Goal: Complete application form: Complete application form

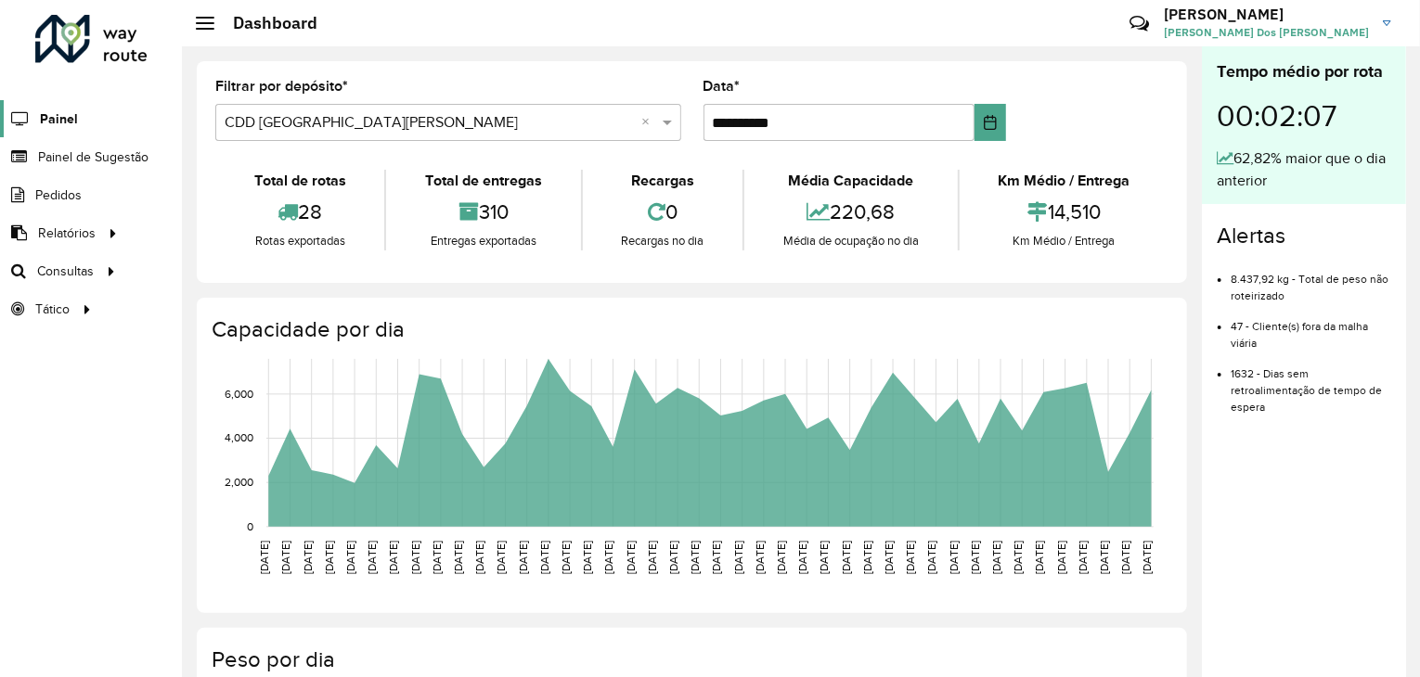
click at [38, 122] on link "Painel" at bounding box center [39, 118] width 78 height 37
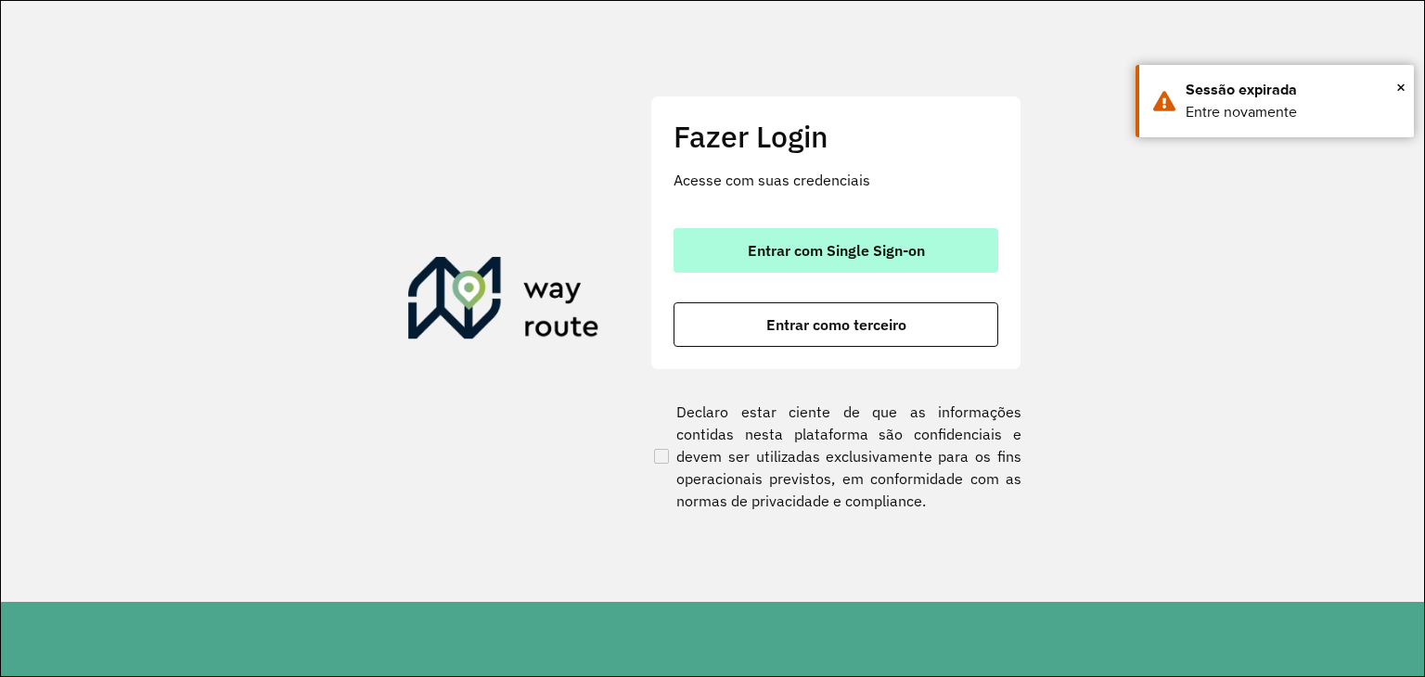
click at [824, 249] on span "Entrar com Single Sign-on" at bounding box center [836, 250] width 177 height 15
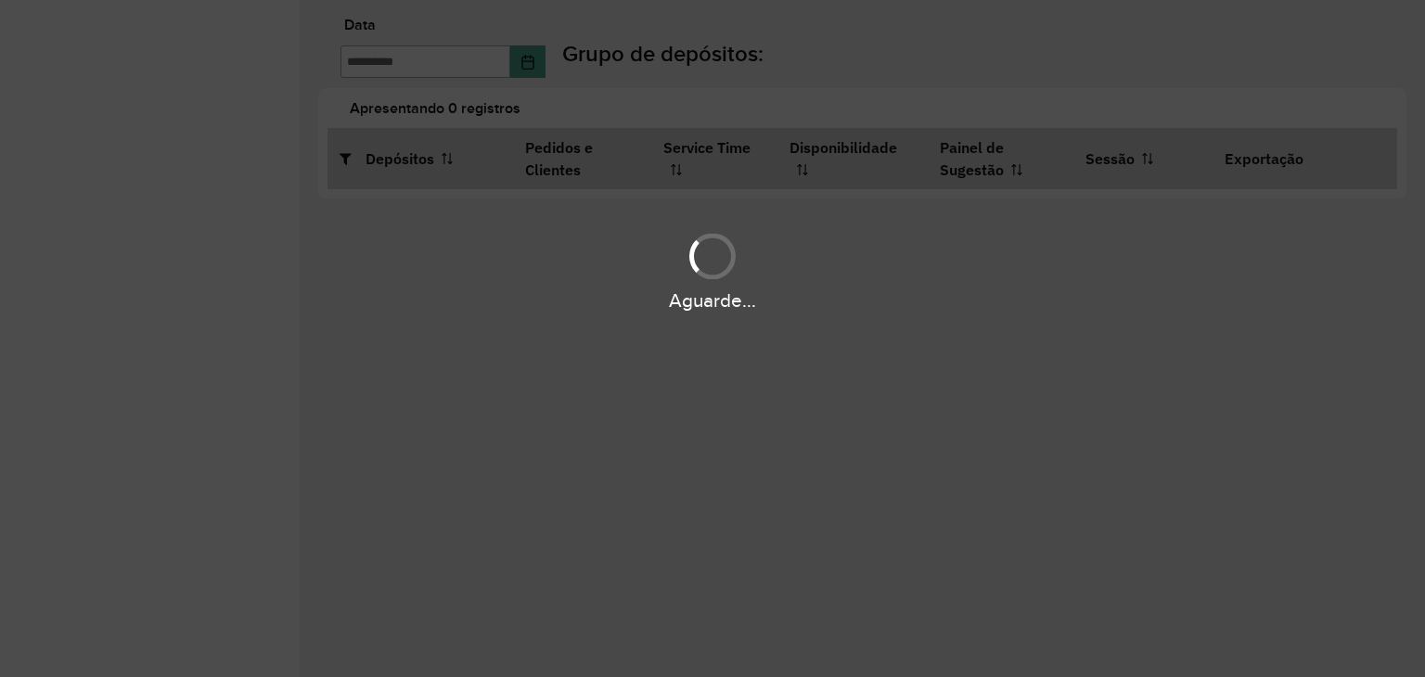
type input "**********"
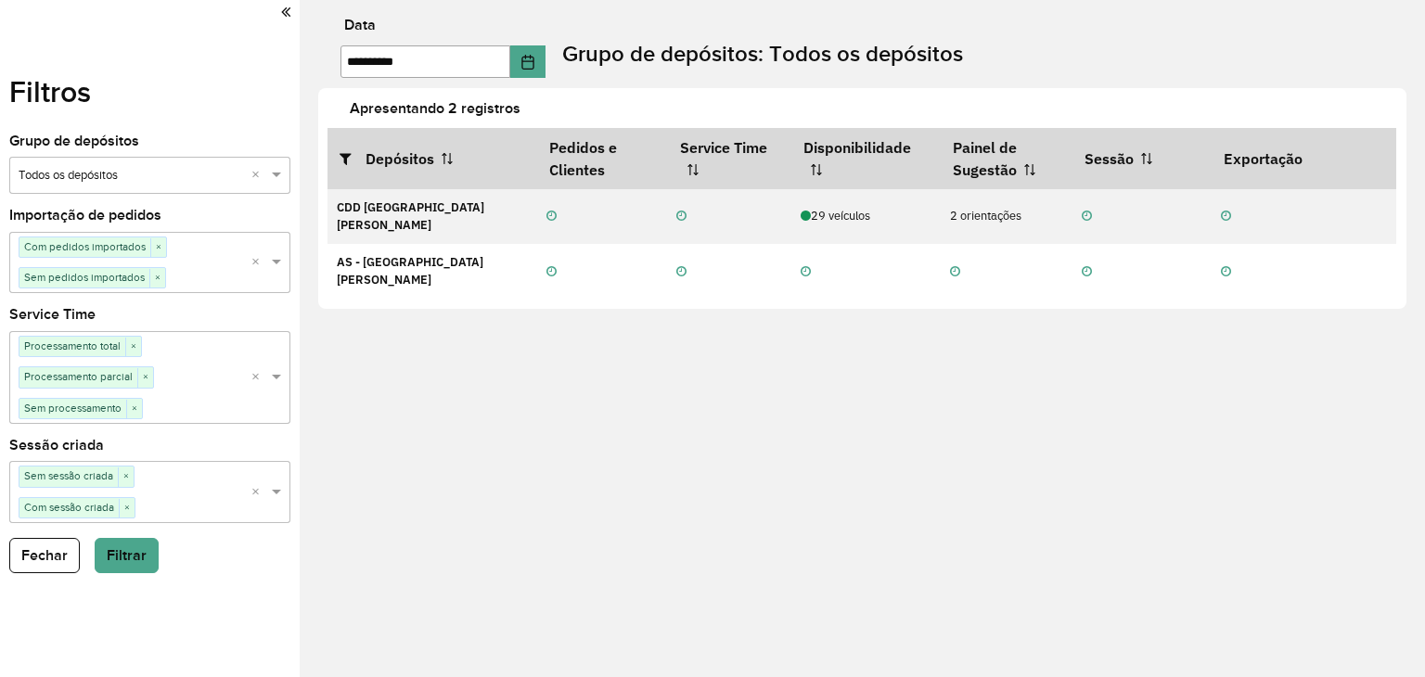
click at [286, 9] on icon at bounding box center [285, 12] width 9 height 17
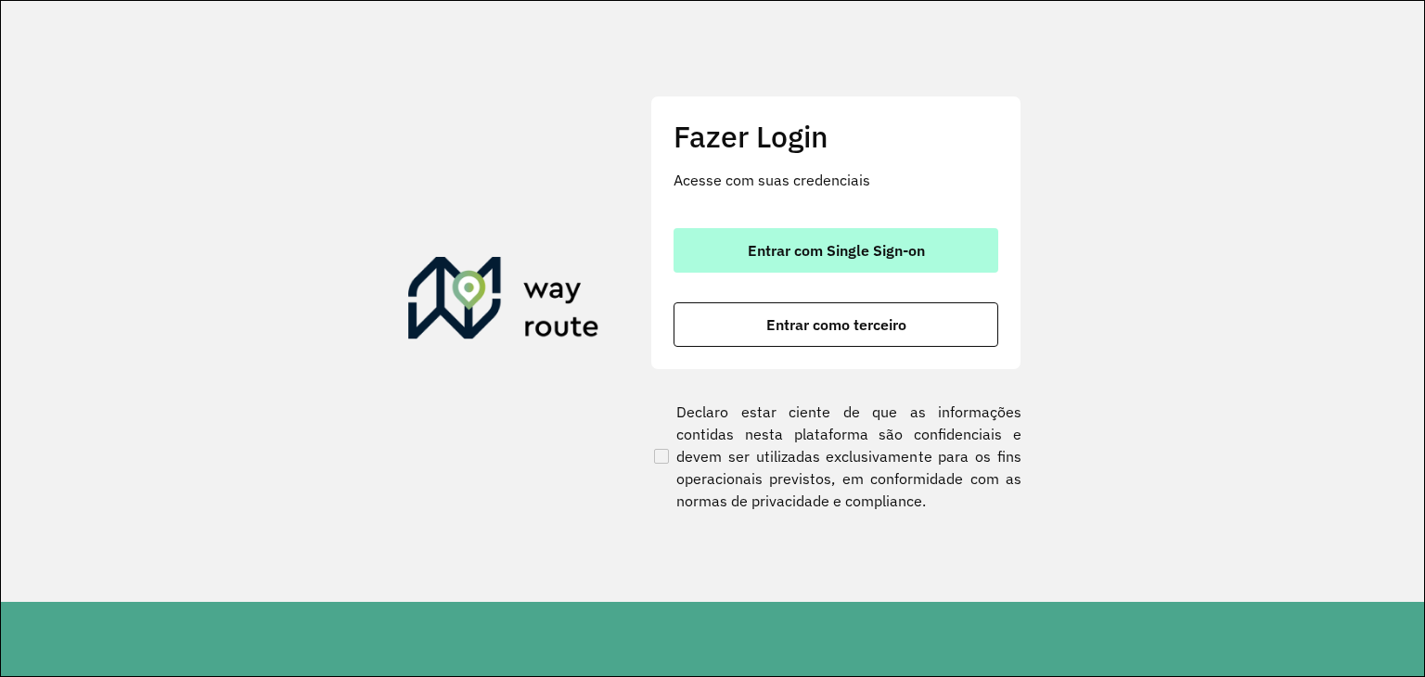
click at [827, 250] on span "Entrar com Single Sign-on" at bounding box center [836, 250] width 177 height 15
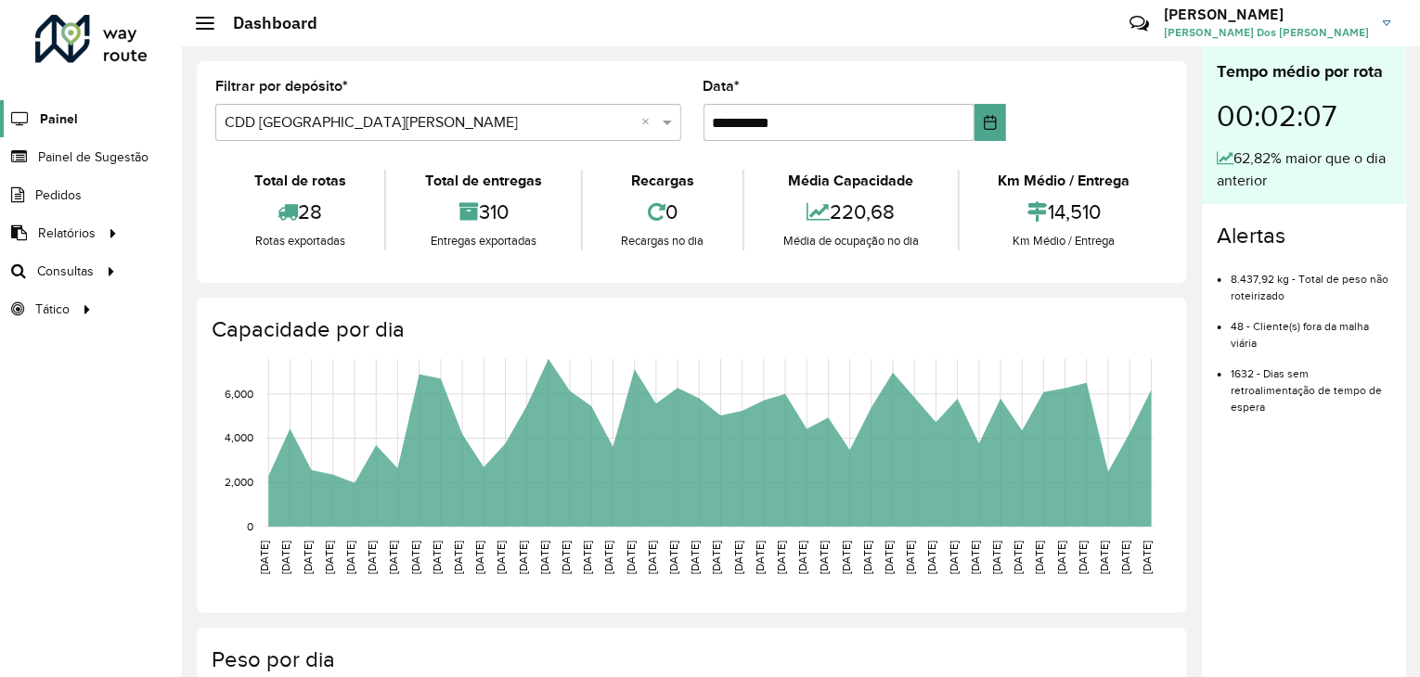
click at [54, 116] on span "Painel" at bounding box center [59, 118] width 38 height 19
click at [118, 155] on span "Painel de Sugestão" at bounding box center [96, 157] width 116 height 19
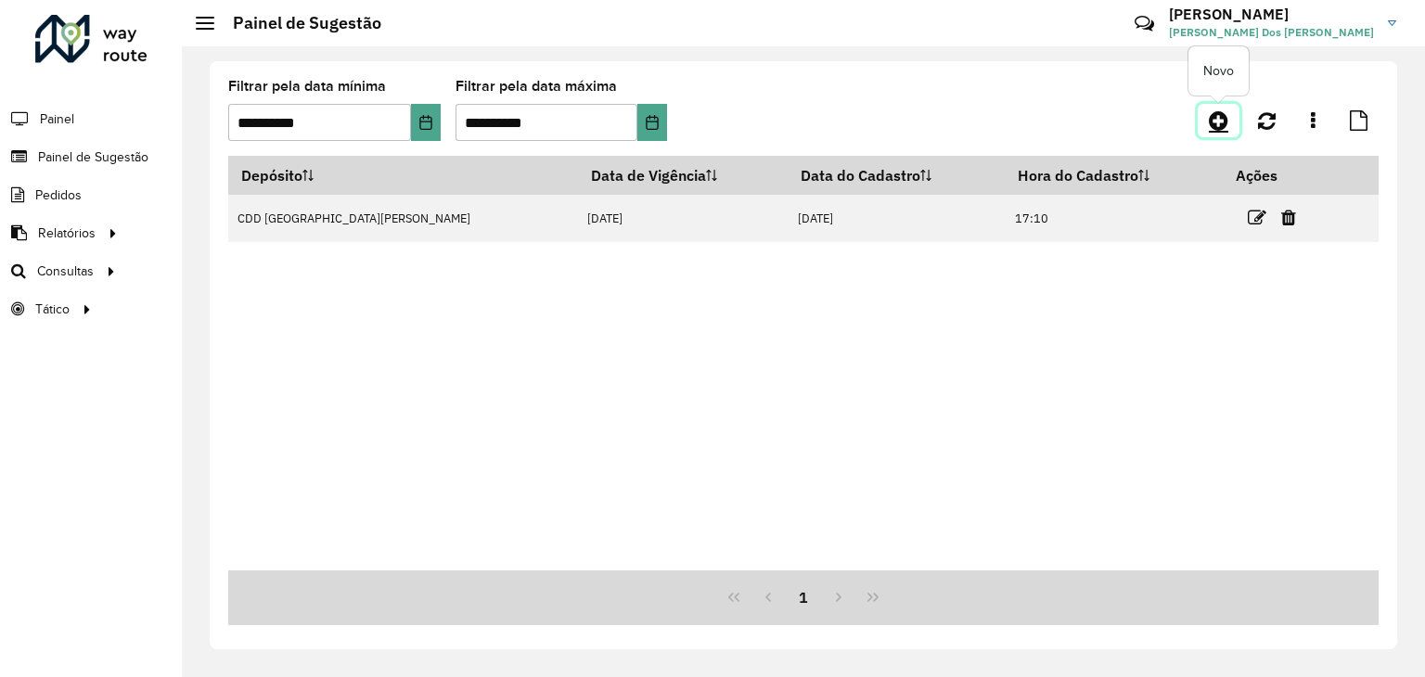
click at [1221, 115] on icon at bounding box center [1218, 120] width 19 height 22
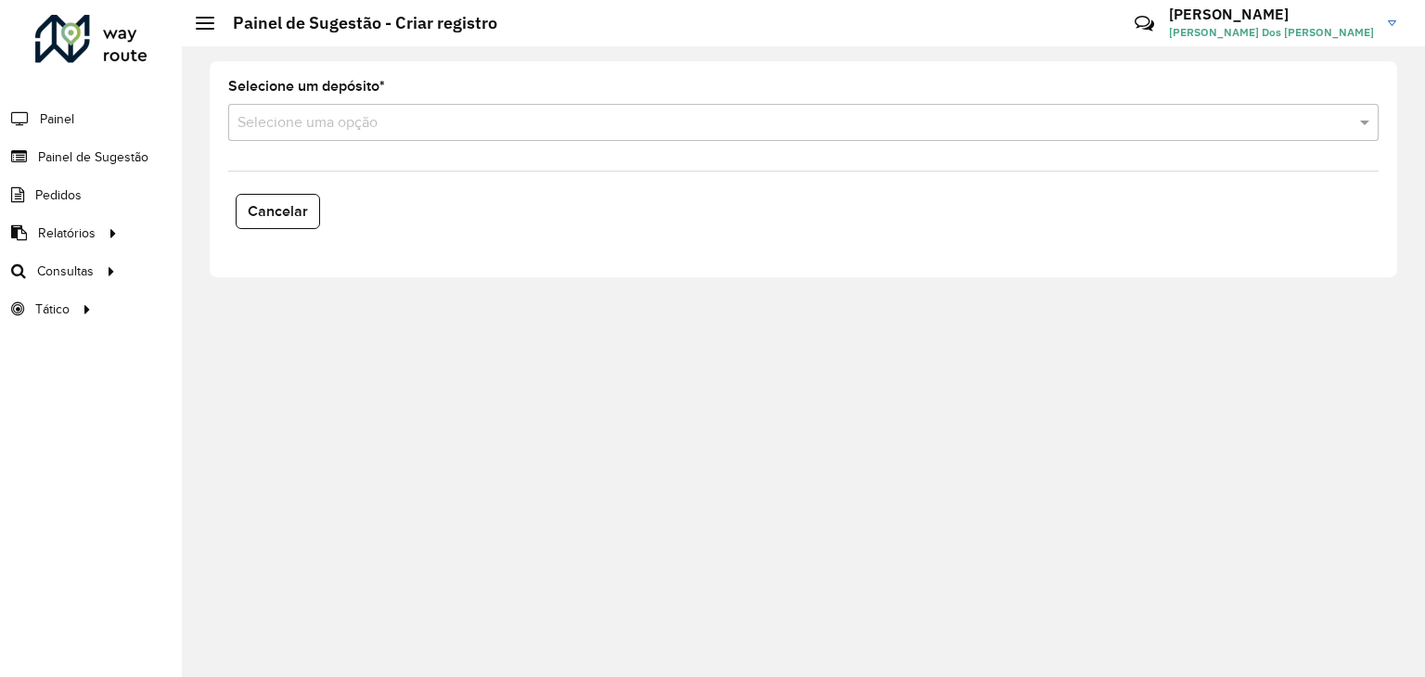
click at [424, 120] on input "text" at bounding box center [785, 123] width 1095 height 22
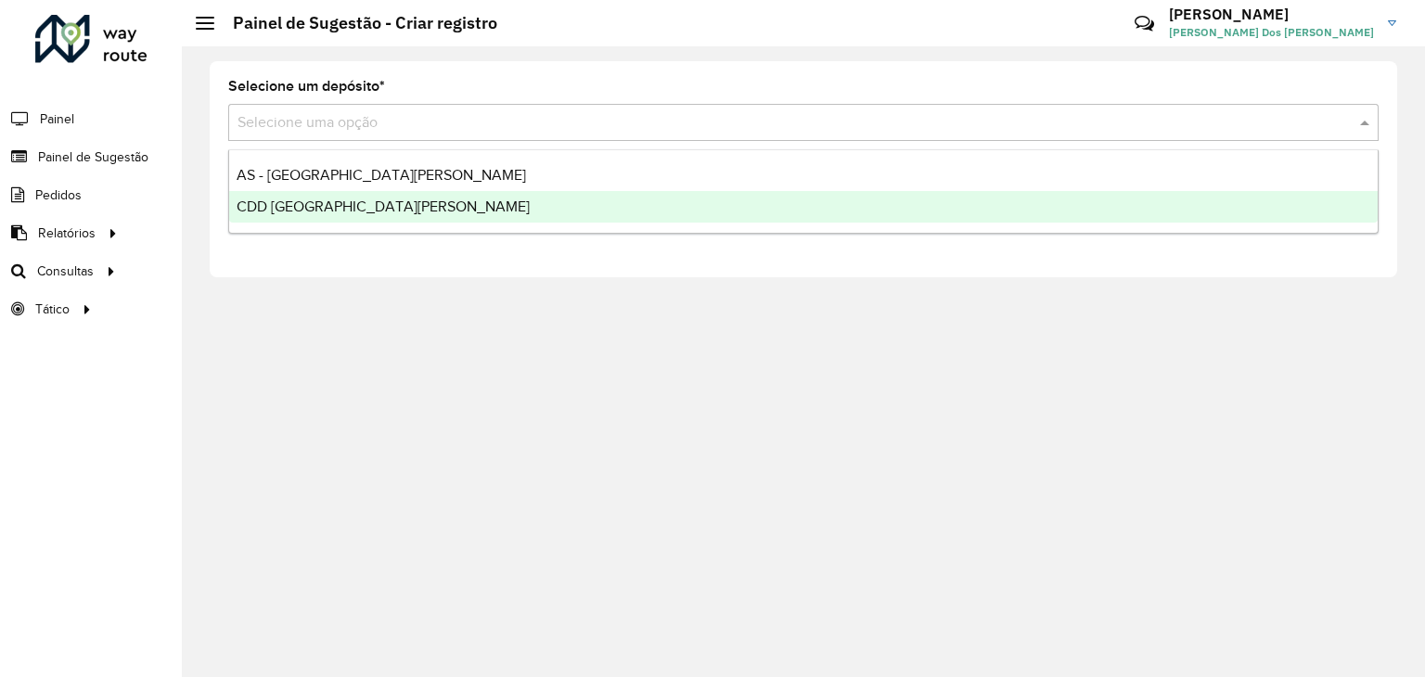
click at [397, 205] on div "CDD [GEOGRAPHIC_DATA][PERSON_NAME]" at bounding box center [803, 207] width 1149 height 32
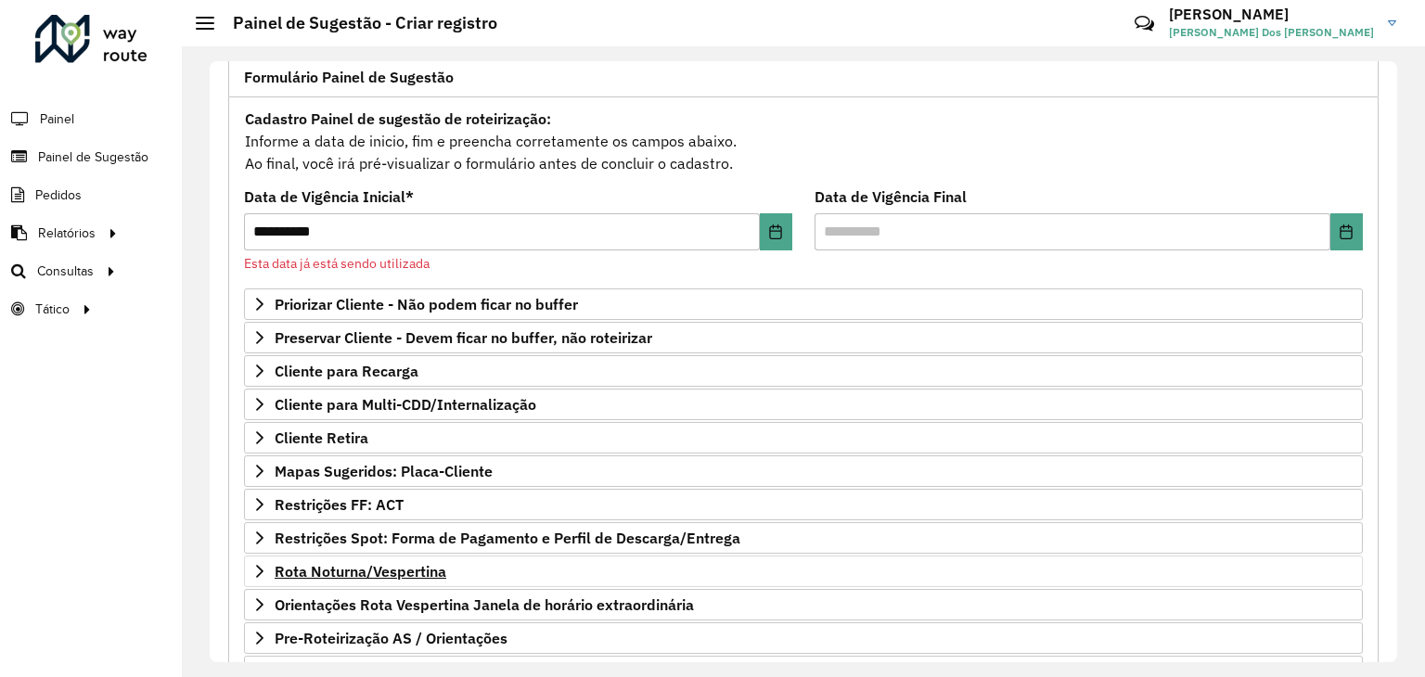
scroll to position [264, 0]
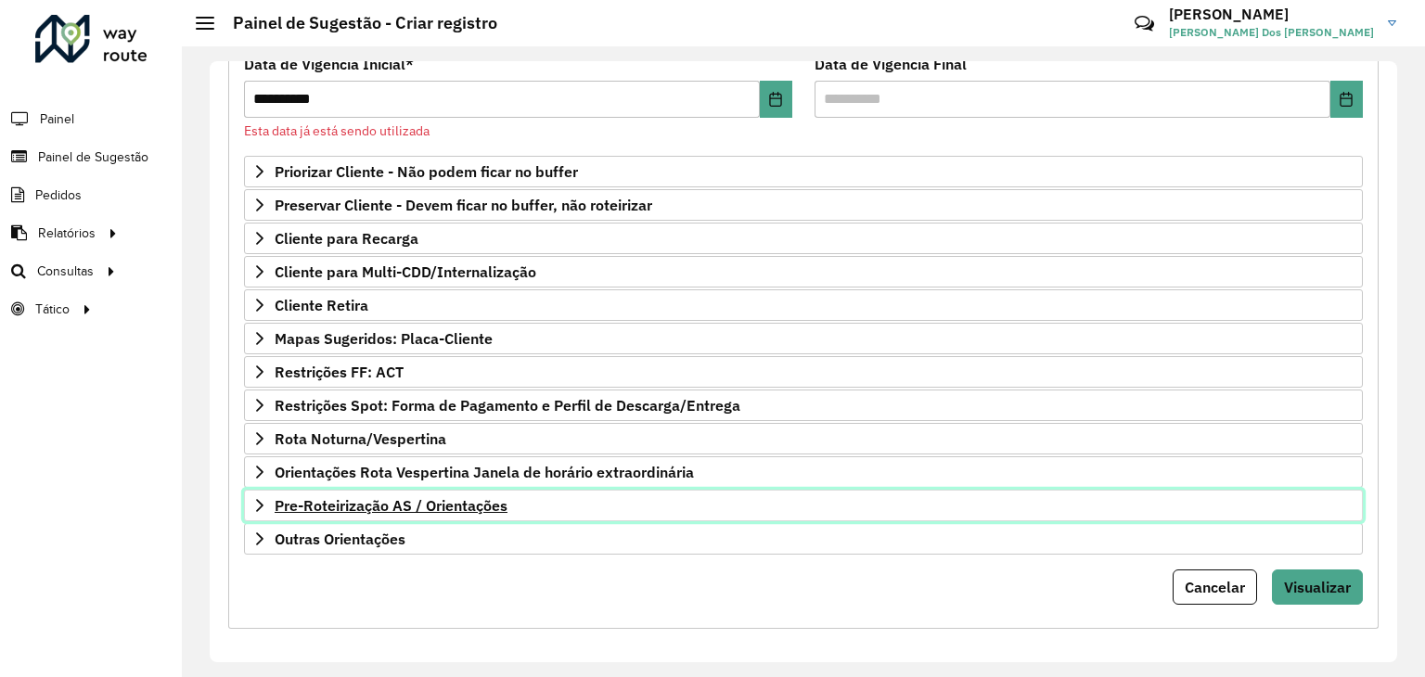
click at [360, 498] on span "Pre-Roteirização AS / Orientações" at bounding box center [391, 505] width 233 height 15
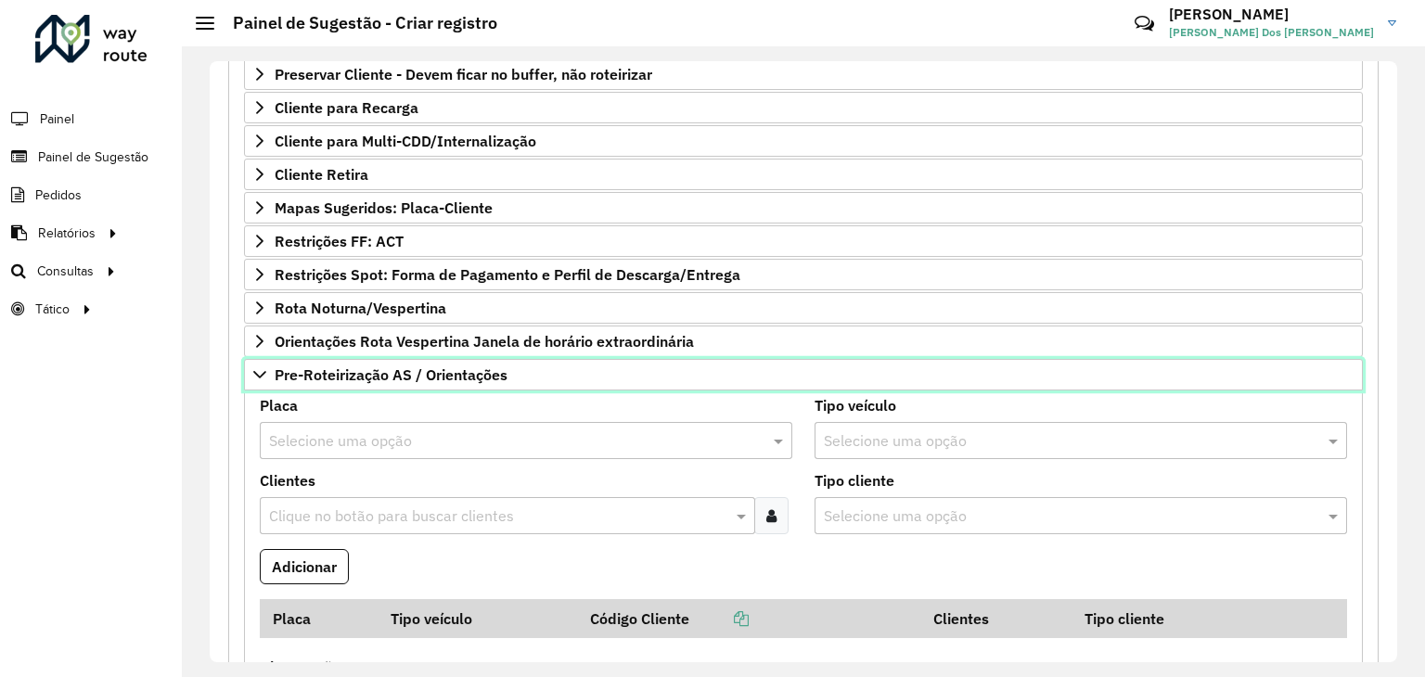
scroll to position [542, 0]
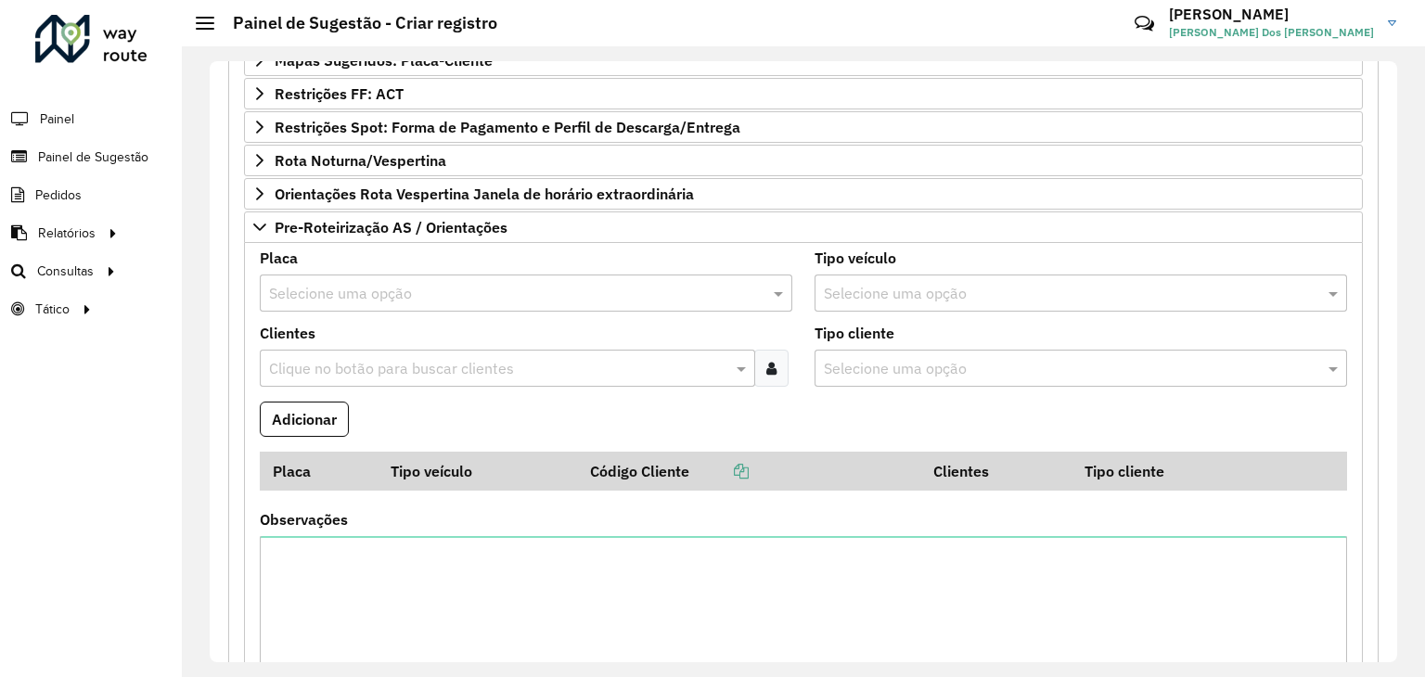
click at [362, 285] on input "text" at bounding box center [507, 294] width 477 height 22
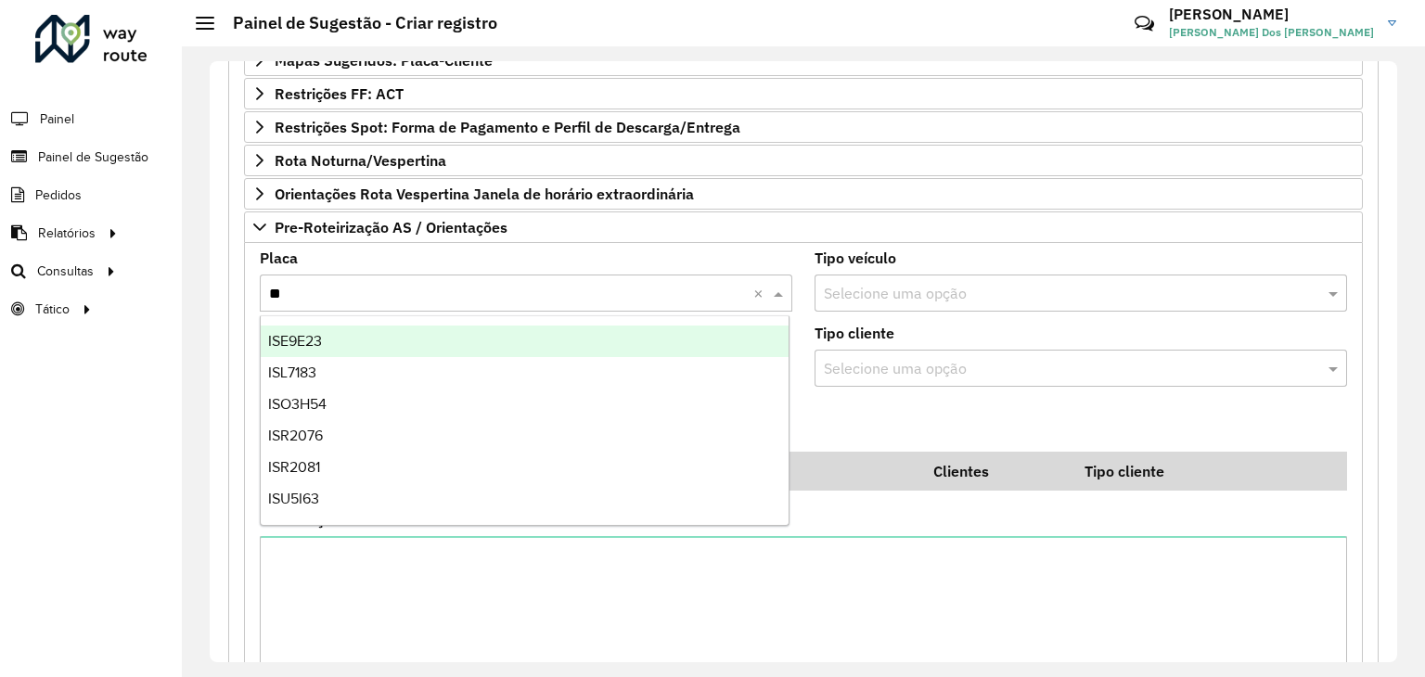
type input "***"
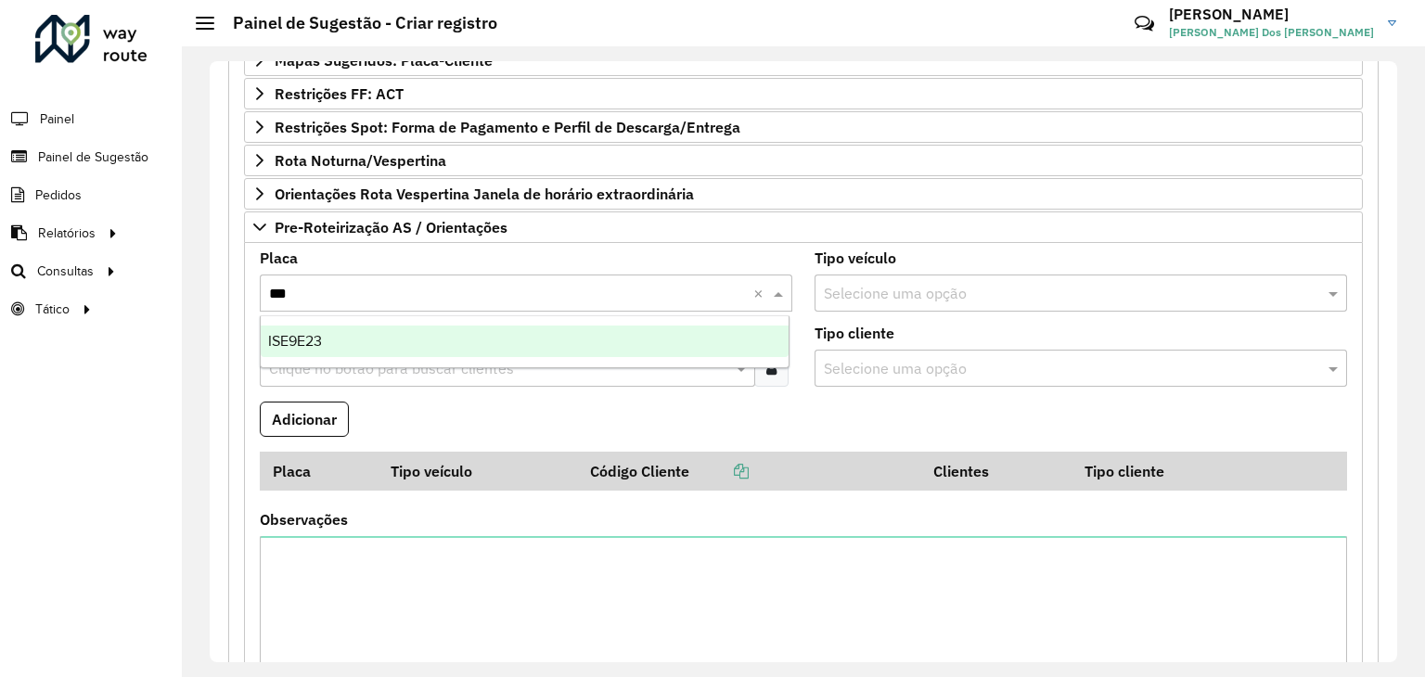
click at [412, 339] on div "ISE9E23" at bounding box center [525, 342] width 529 height 32
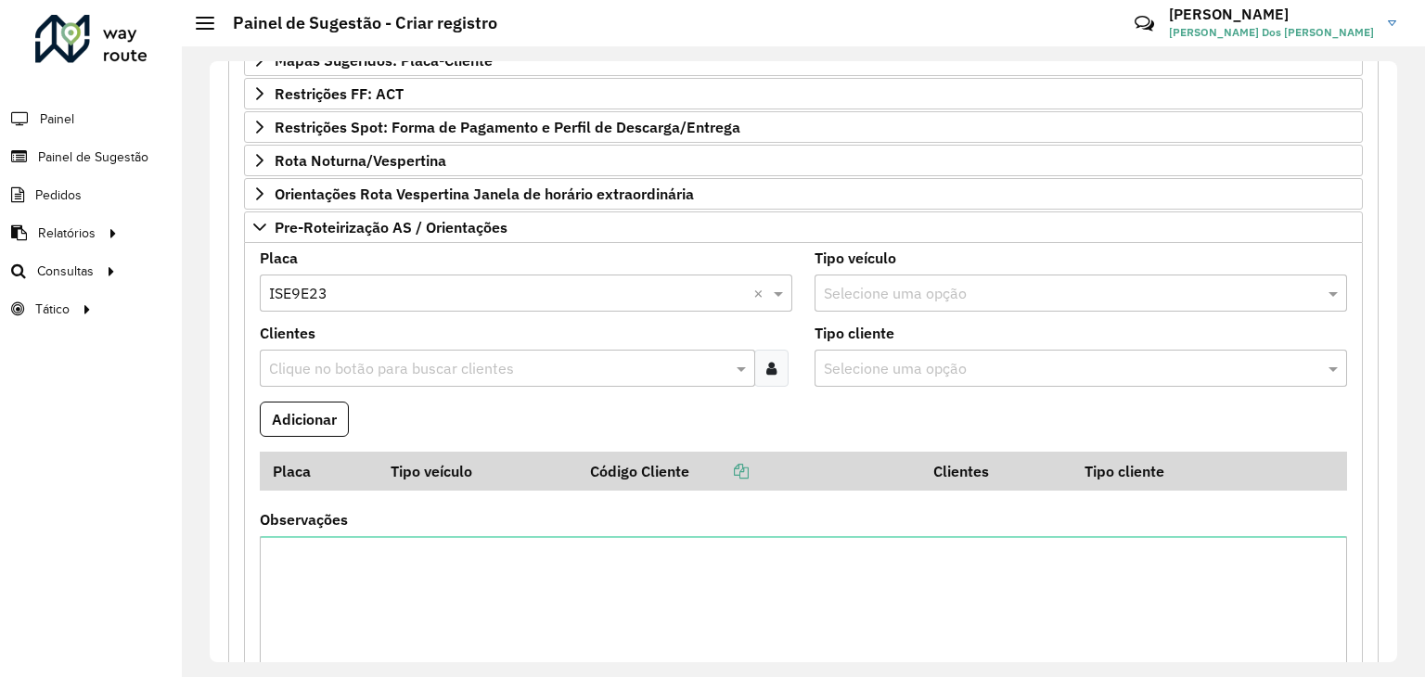
click at [492, 350] on div "Clique no botão para buscar clientes" at bounding box center [507, 368] width 495 height 37
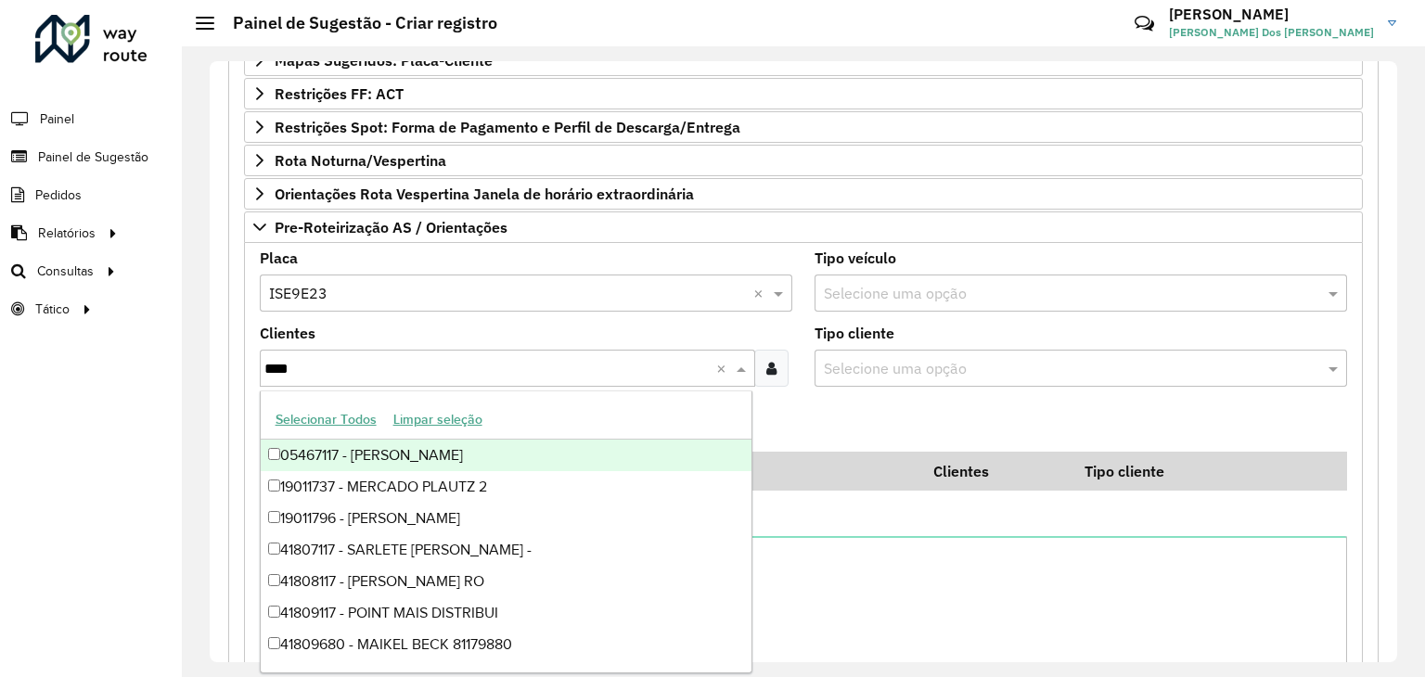
type input "*****"
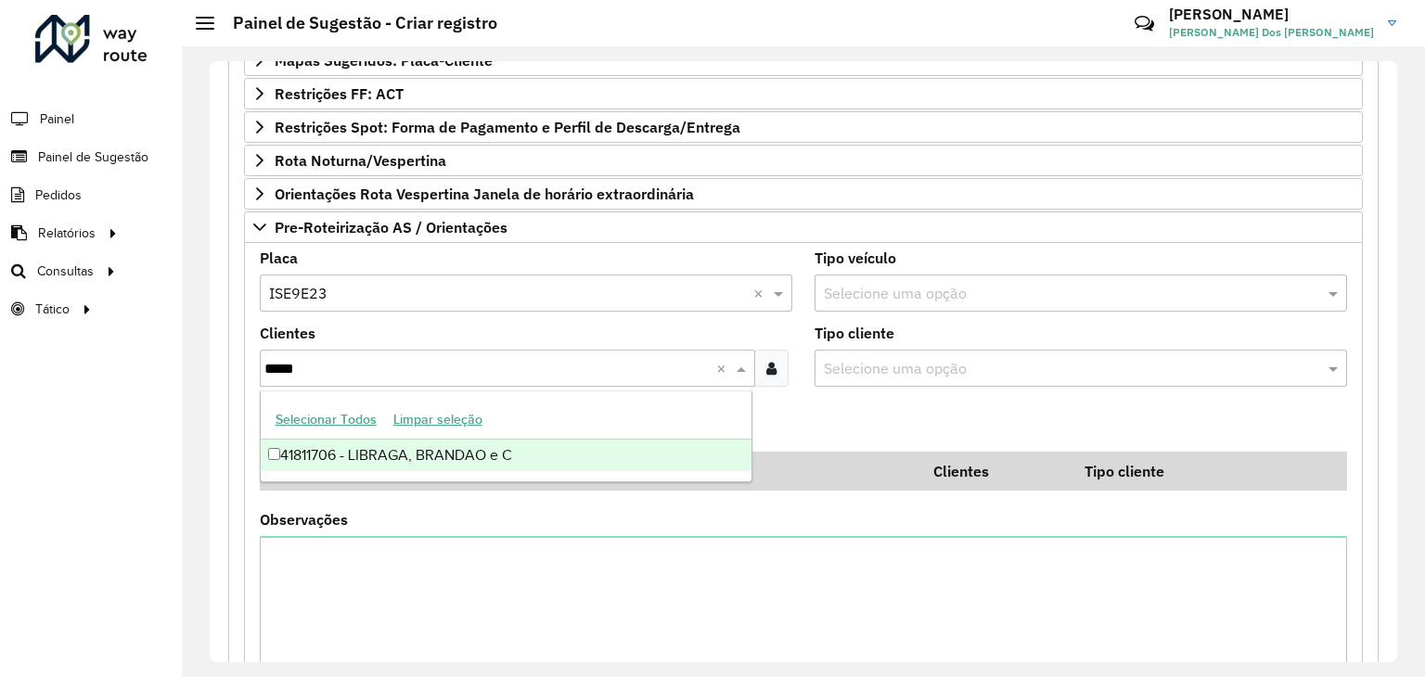
click at [496, 457] on div "41811706 - LIBRAGA, BRANDAO e C" at bounding box center [507, 456] width 492 height 32
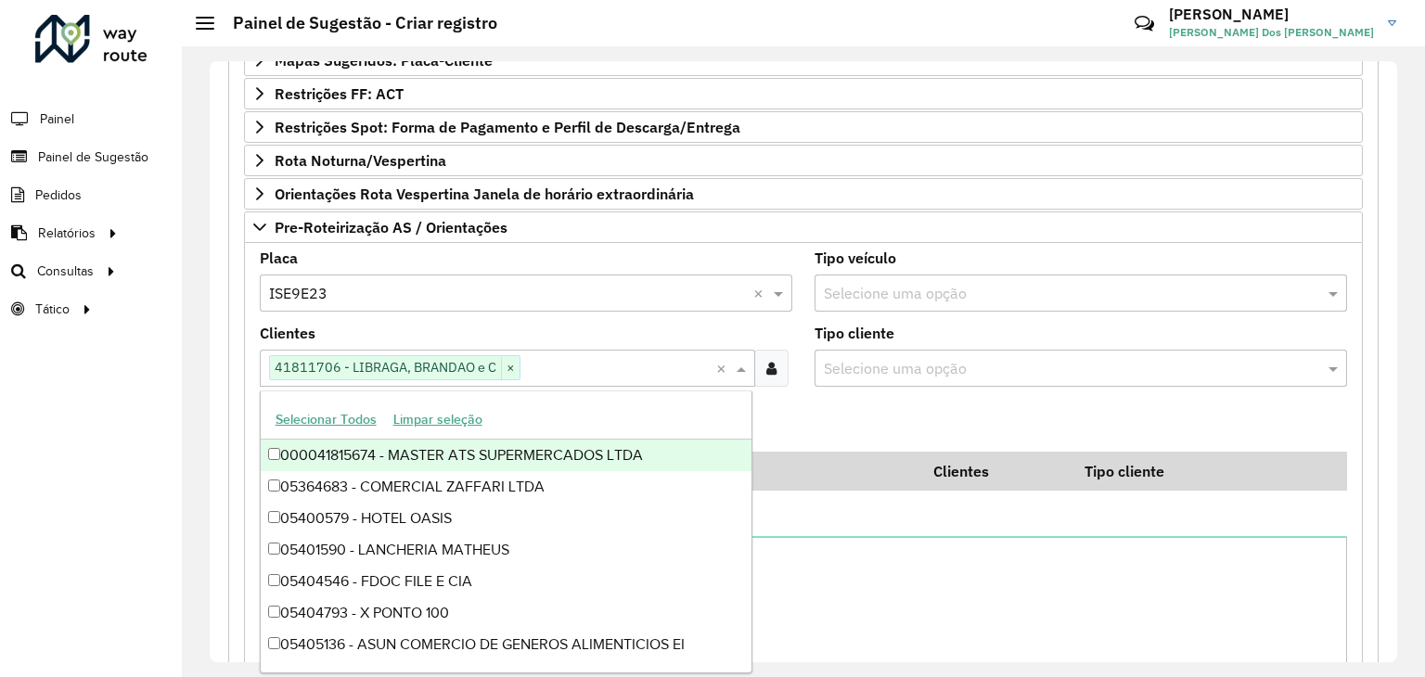
click at [886, 417] on formly-field "Adicionar" at bounding box center [804, 427] width 1110 height 50
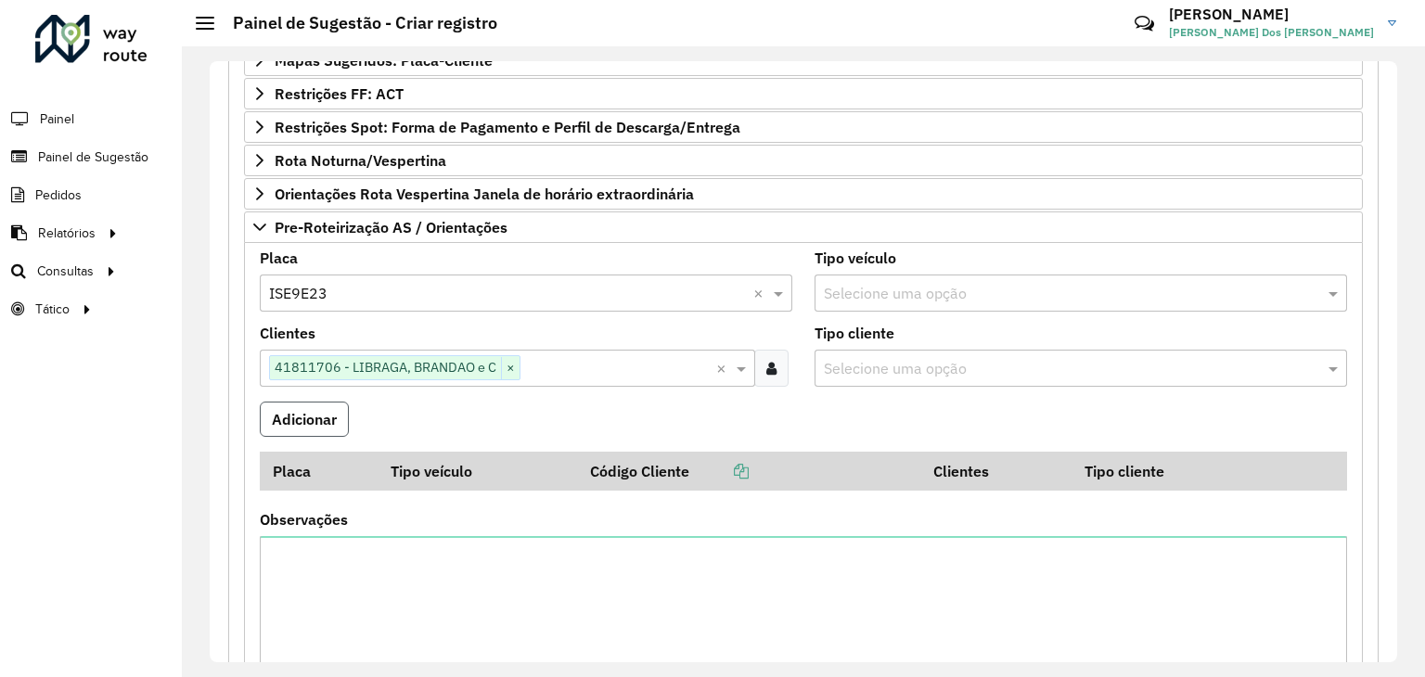
click at [317, 418] on button "Adicionar" at bounding box center [304, 419] width 89 height 35
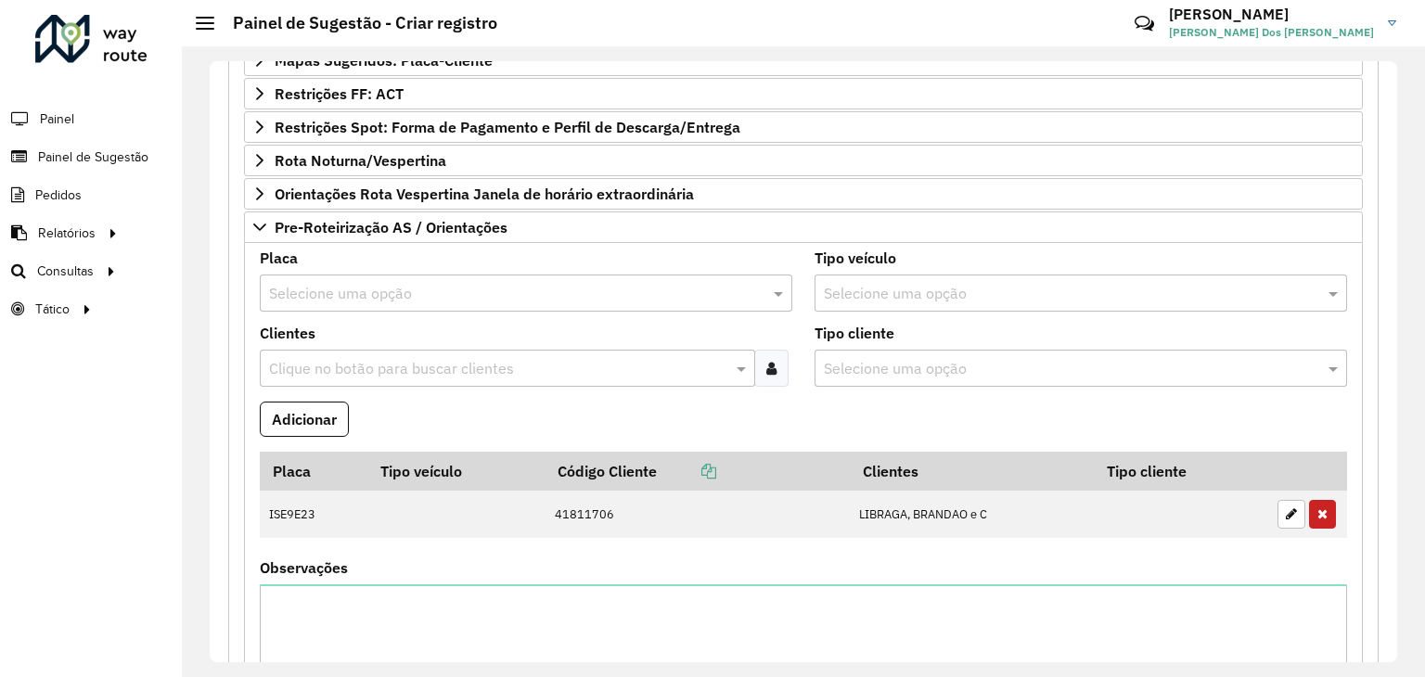
click at [323, 289] on input "text" at bounding box center [507, 294] width 477 height 22
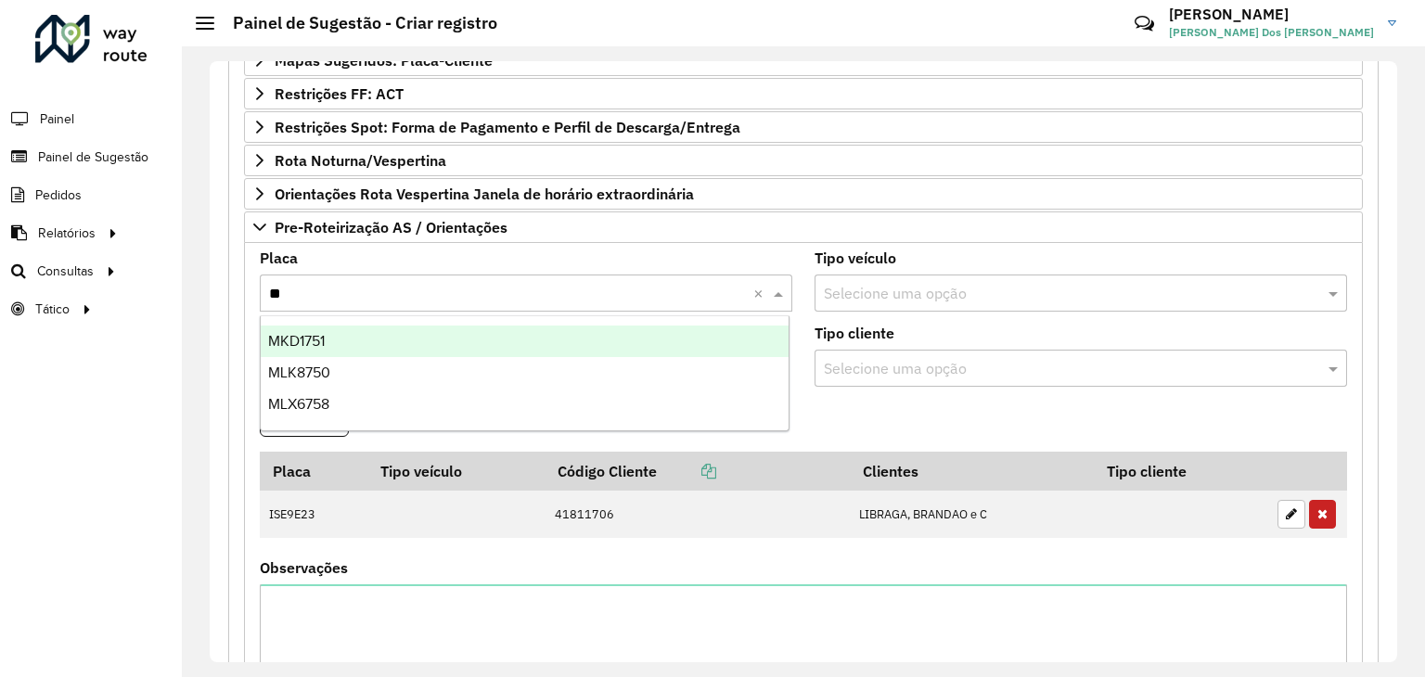
type input "*"
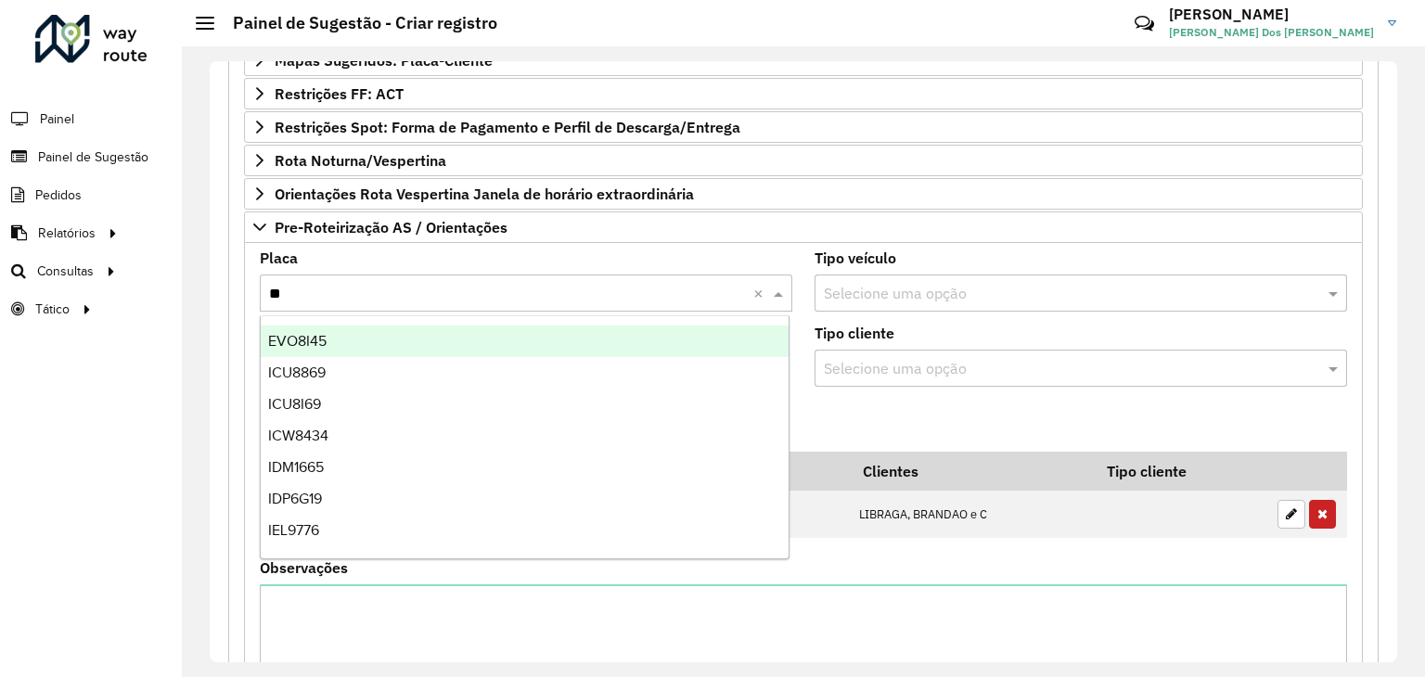
type input "***"
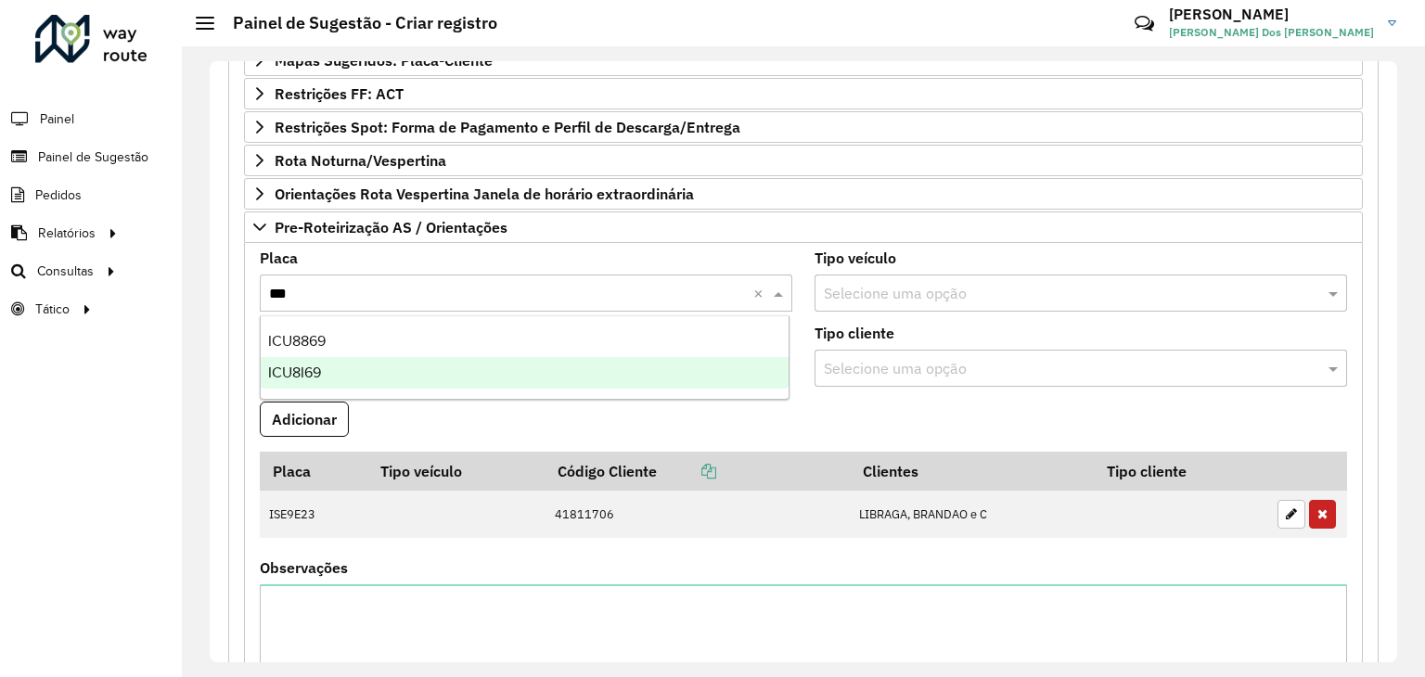
click at [412, 373] on div "ICU8I69" at bounding box center [525, 373] width 529 height 32
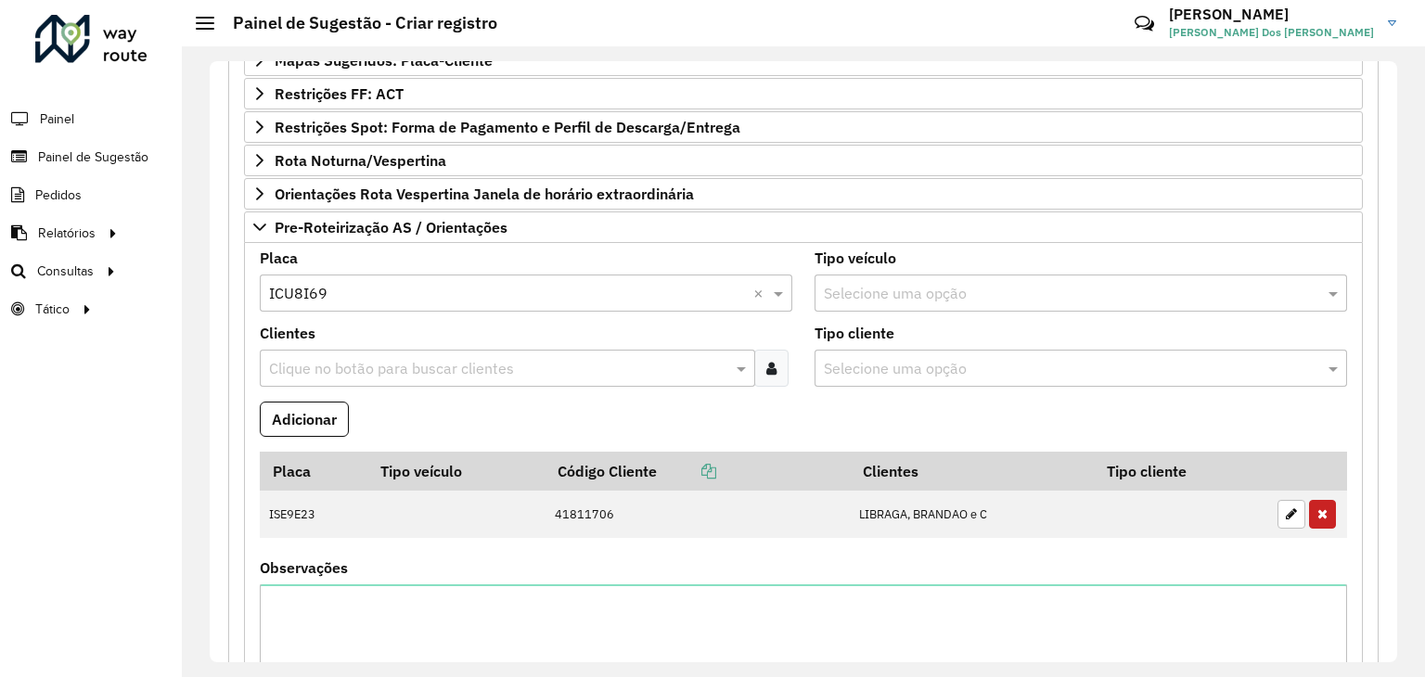
click at [458, 365] on input "text" at bounding box center [498, 369] width 468 height 22
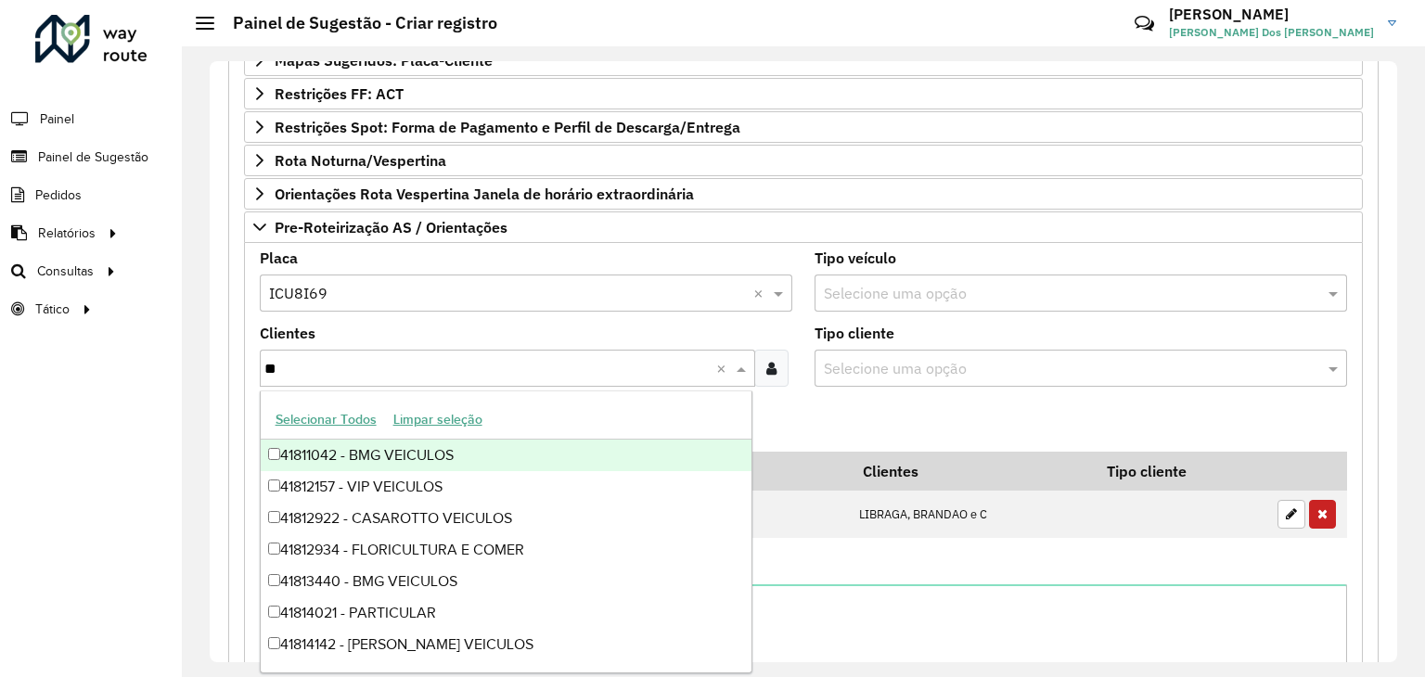
type input "*"
type input "****"
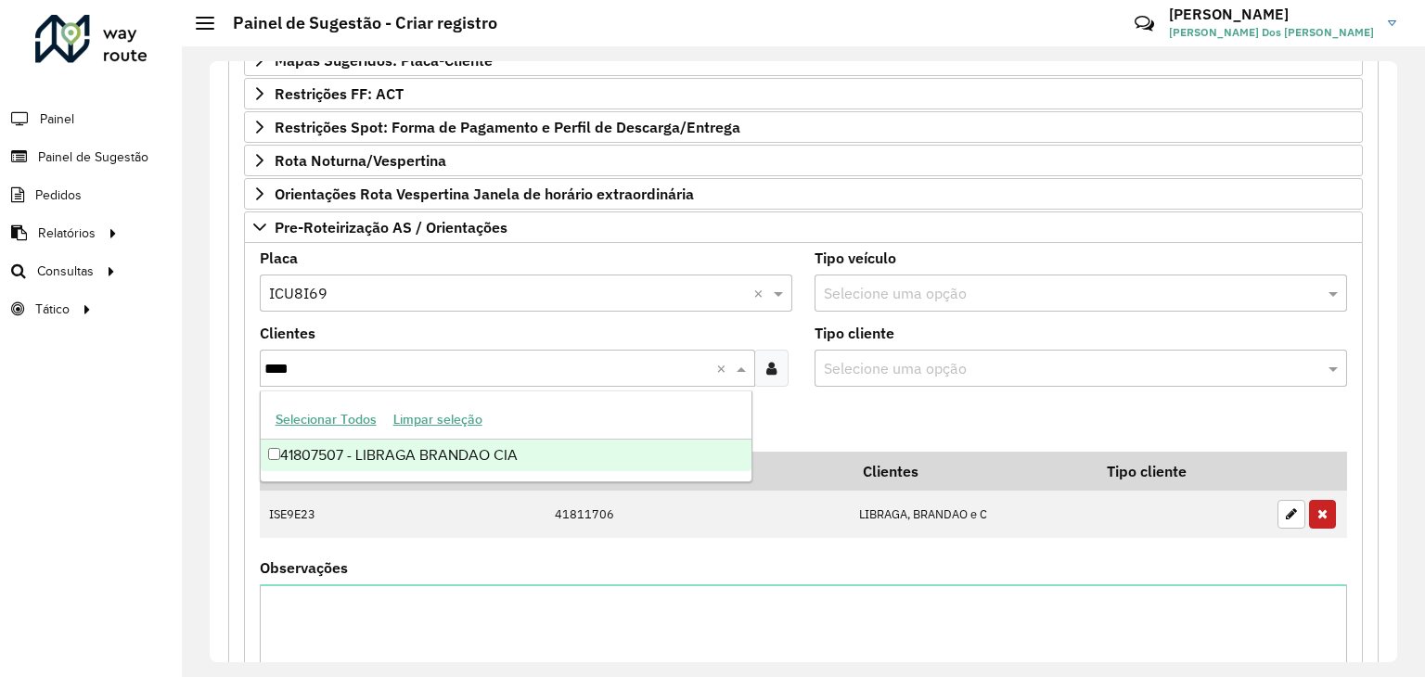
click at [474, 446] on div "41807507 - LIBRAGA BRANDAO CIA" at bounding box center [507, 456] width 492 height 32
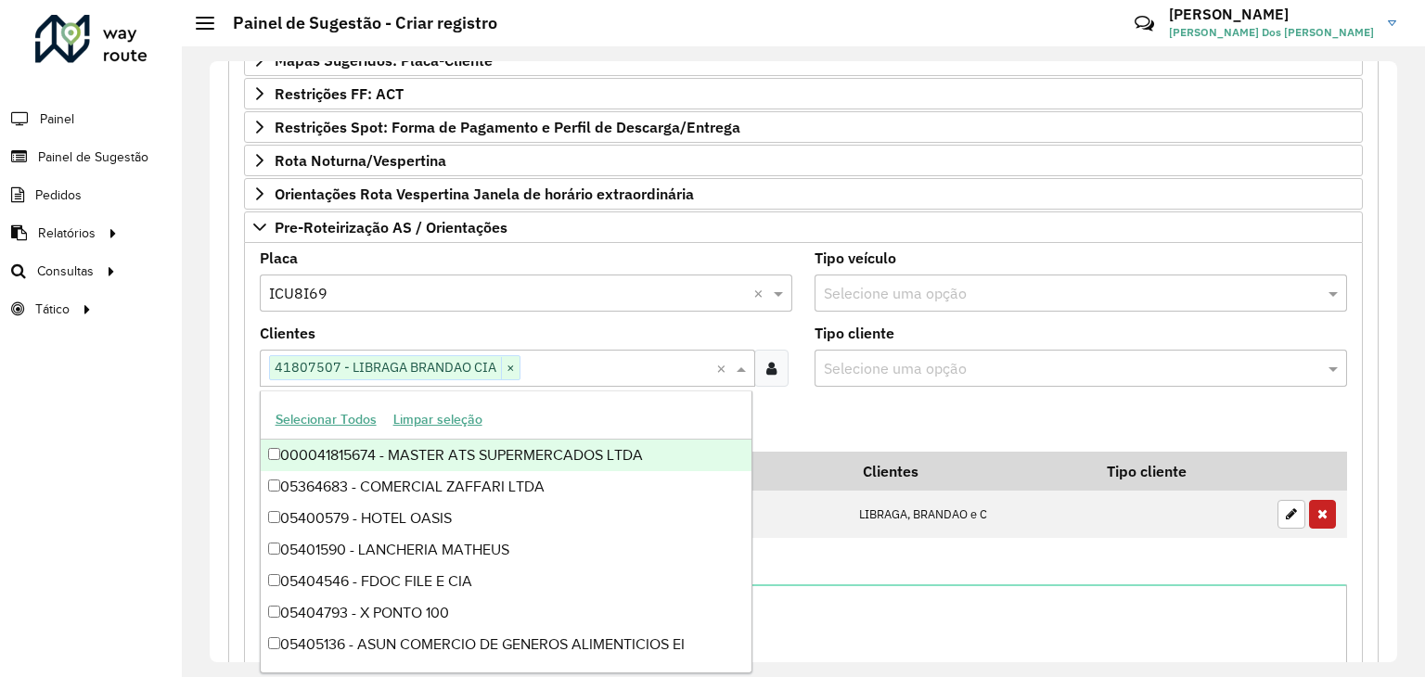
click at [797, 409] on formly-field "Adicionar" at bounding box center [804, 427] width 1110 height 50
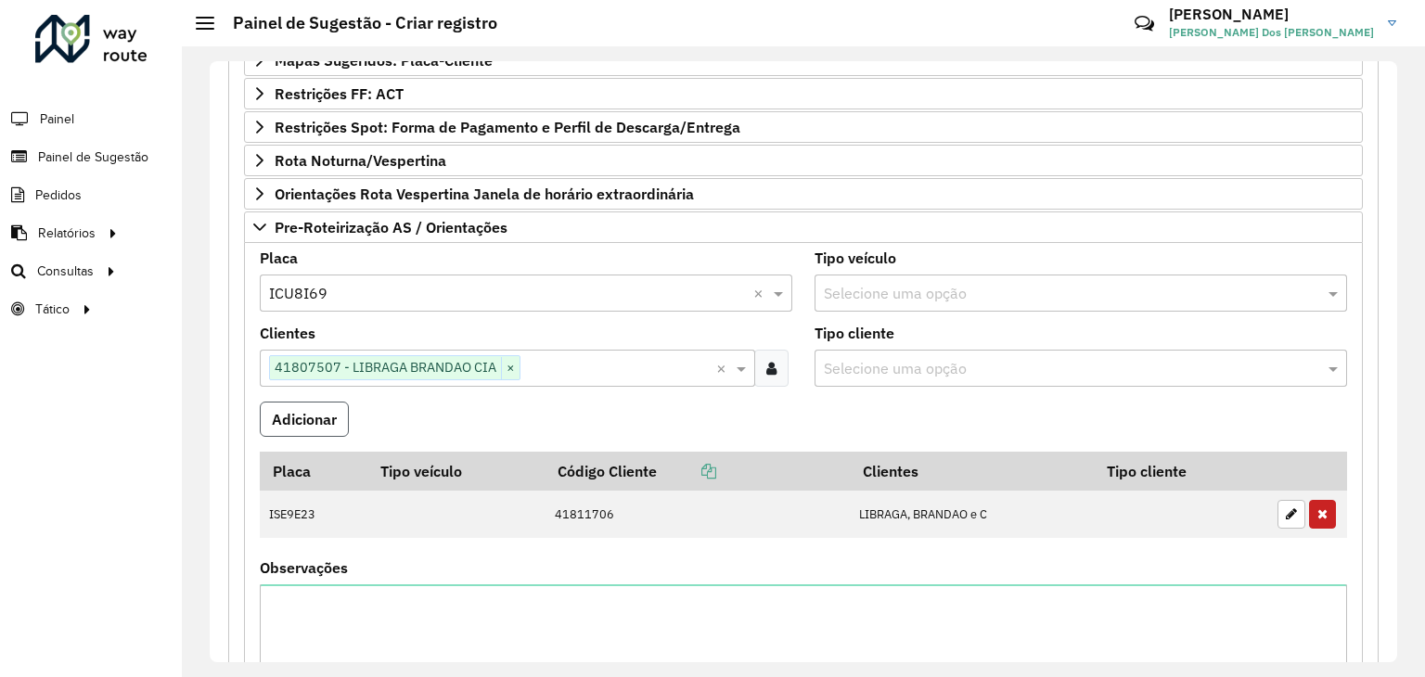
click at [323, 410] on button "Adicionar" at bounding box center [304, 419] width 89 height 35
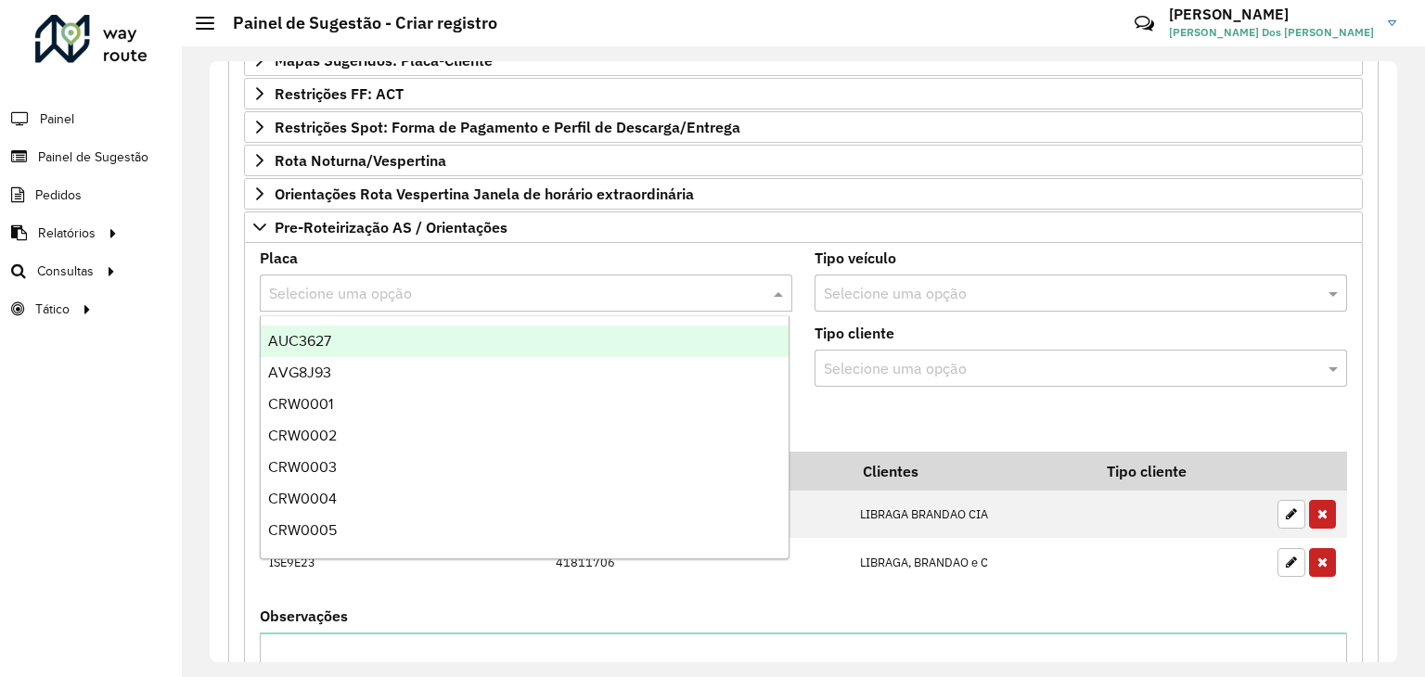
click at [351, 283] on input "text" at bounding box center [507, 294] width 477 height 22
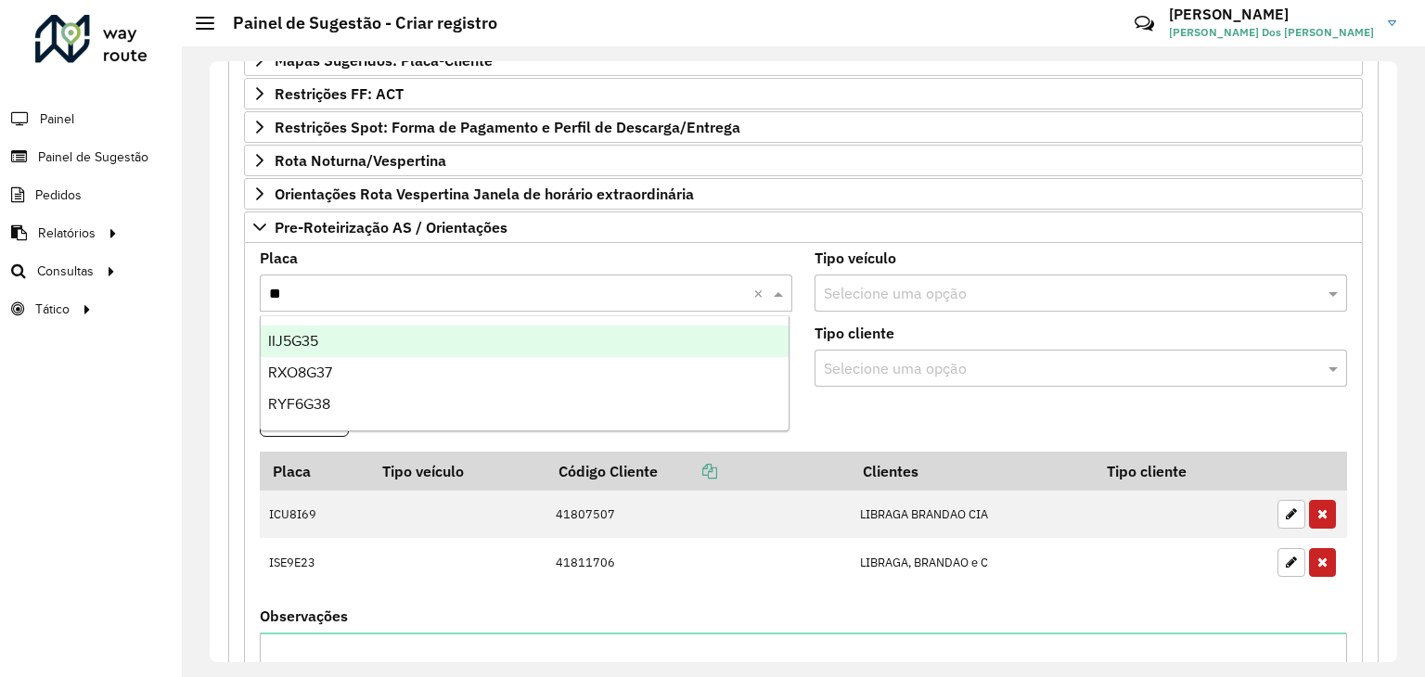
type input "***"
click at [358, 340] on div "RYF6G38" at bounding box center [525, 342] width 529 height 32
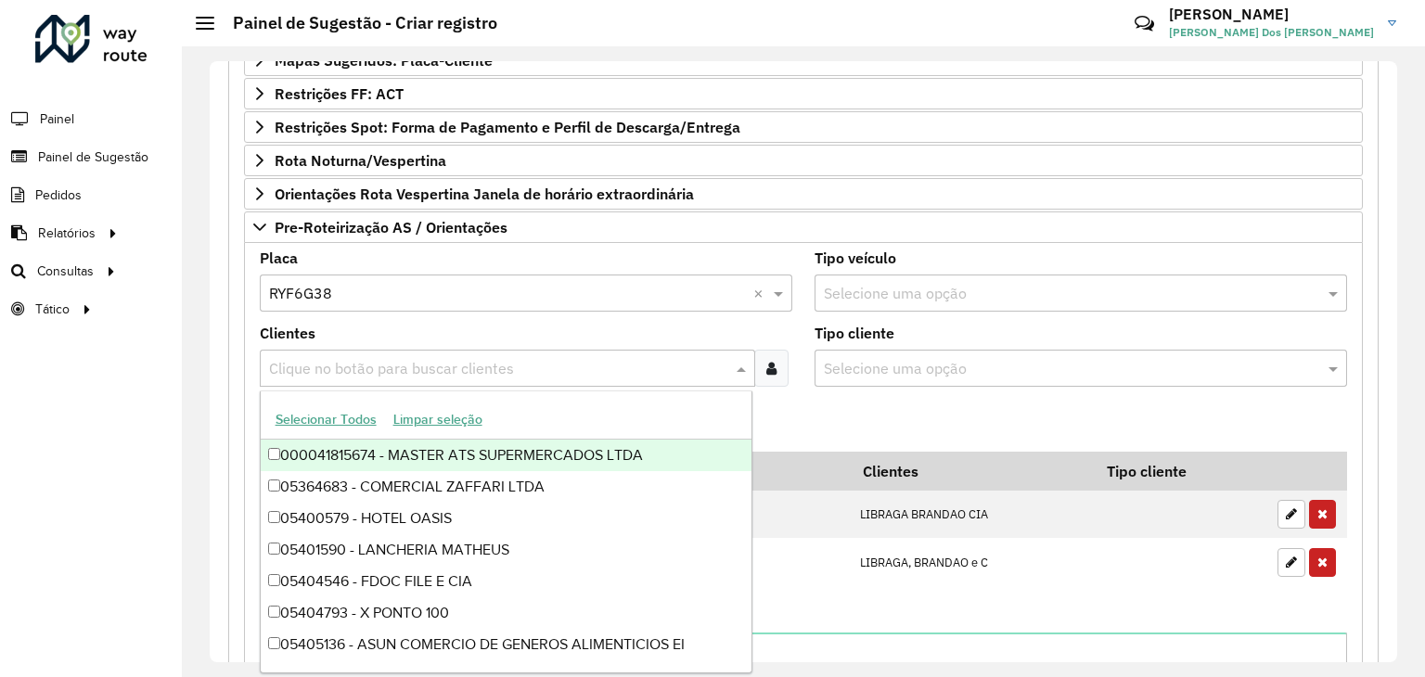
click at [356, 366] on input "text" at bounding box center [498, 369] width 468 height 22
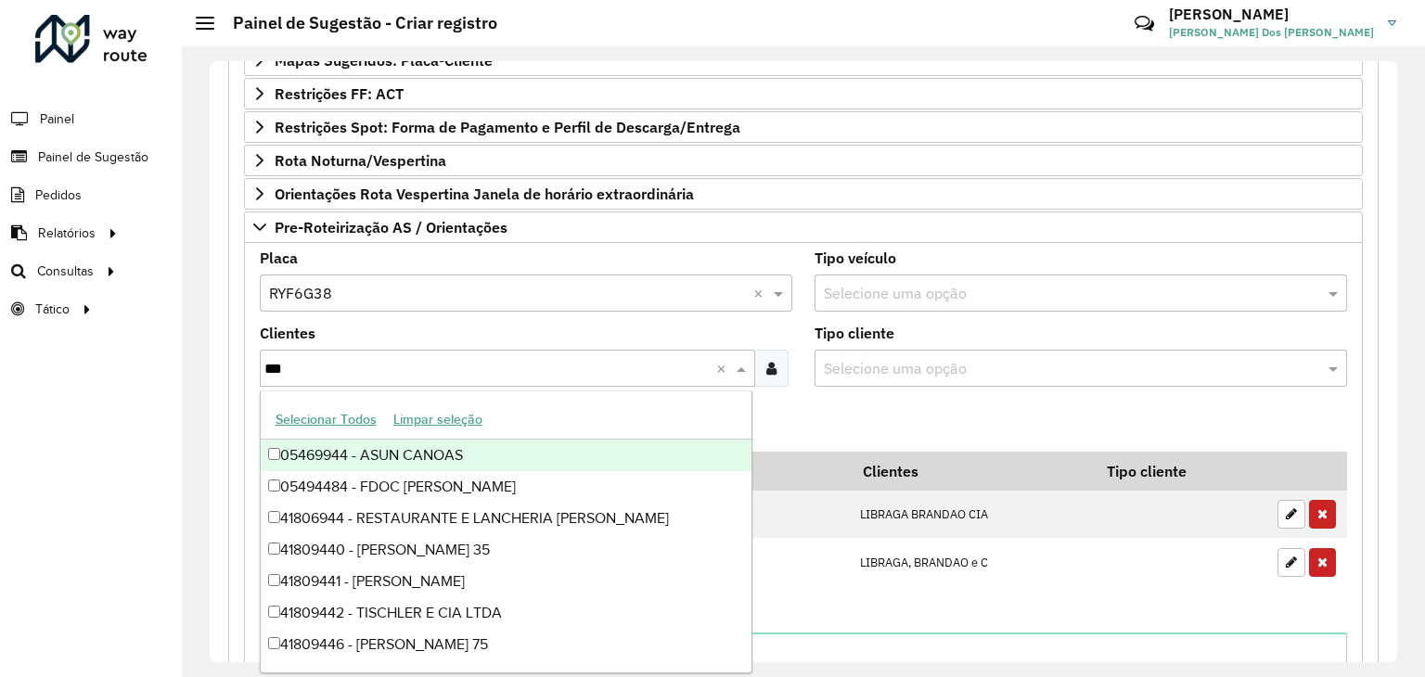
type input "****"
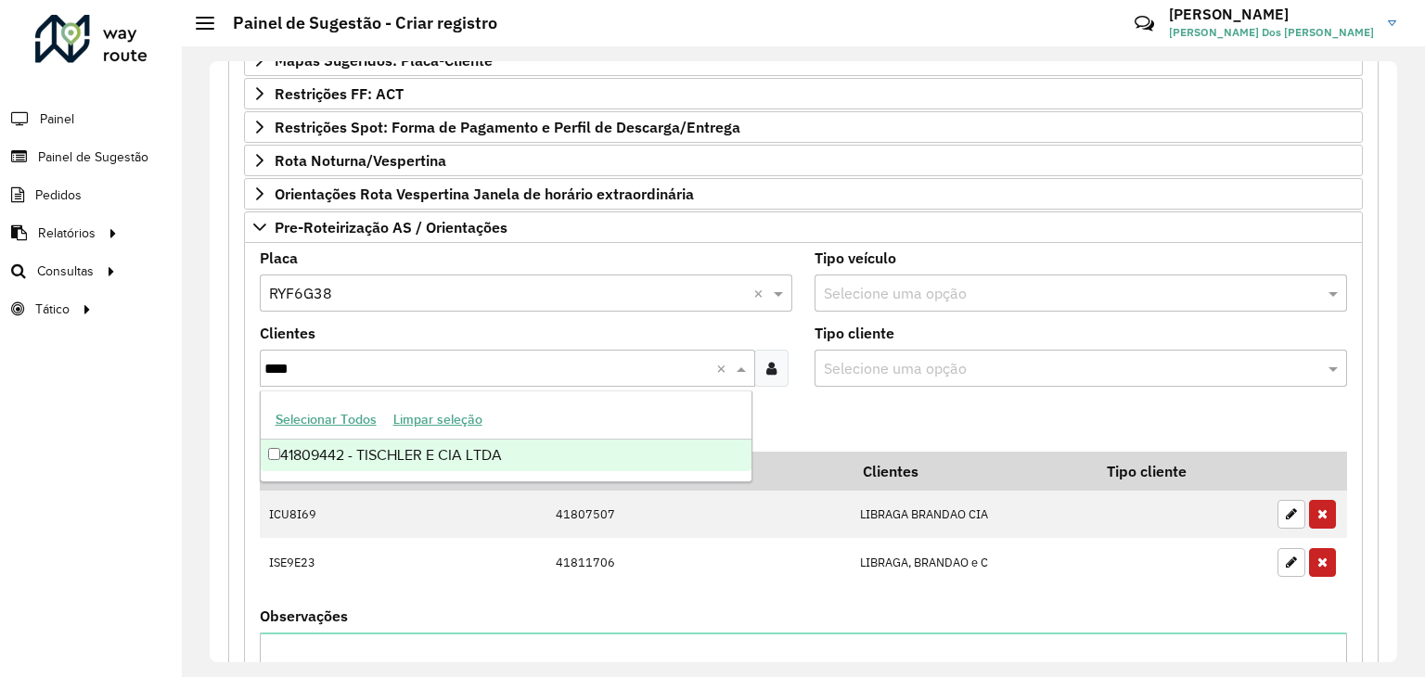
click at [416, 465] on div "41809442 - TISCHLER E CIA LTDA" at bounding box center [507, 456] width 492 height 32
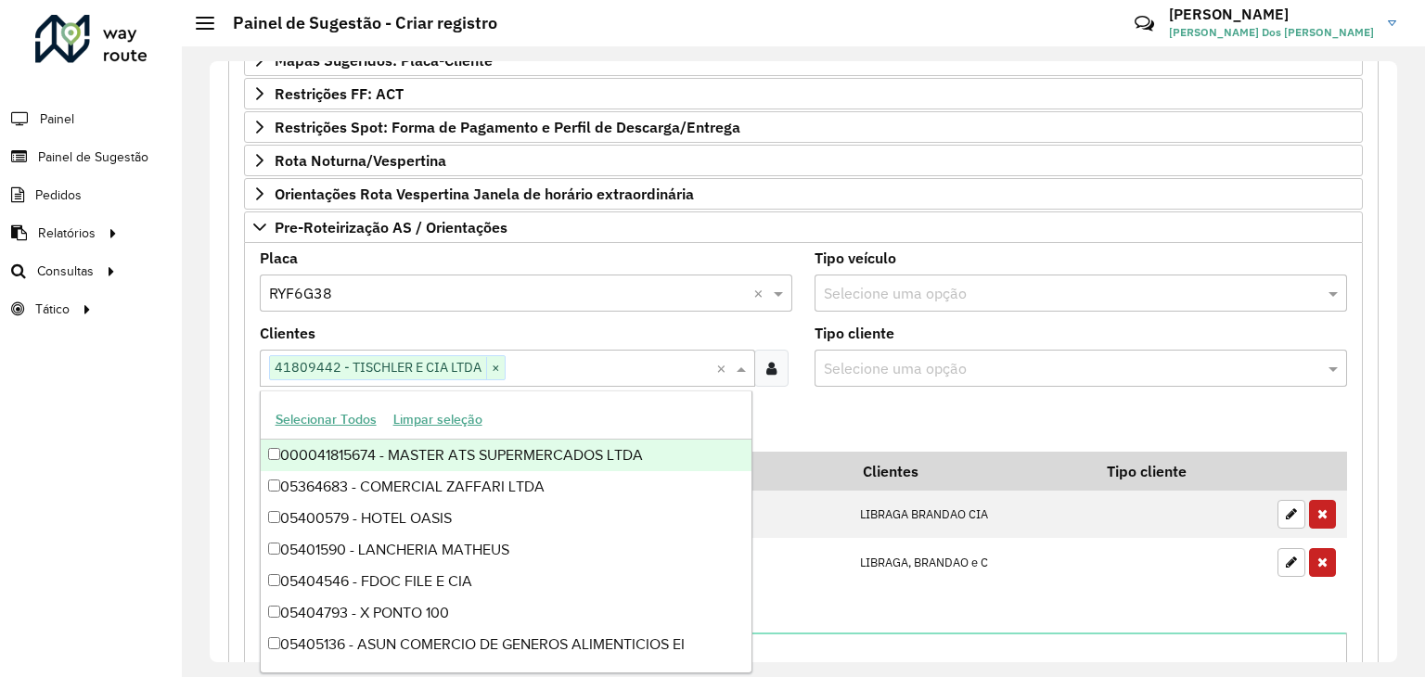
click at [791, 404] on formly-field "Adicionar" at bounding box center [804, 427] width 1110 height 50
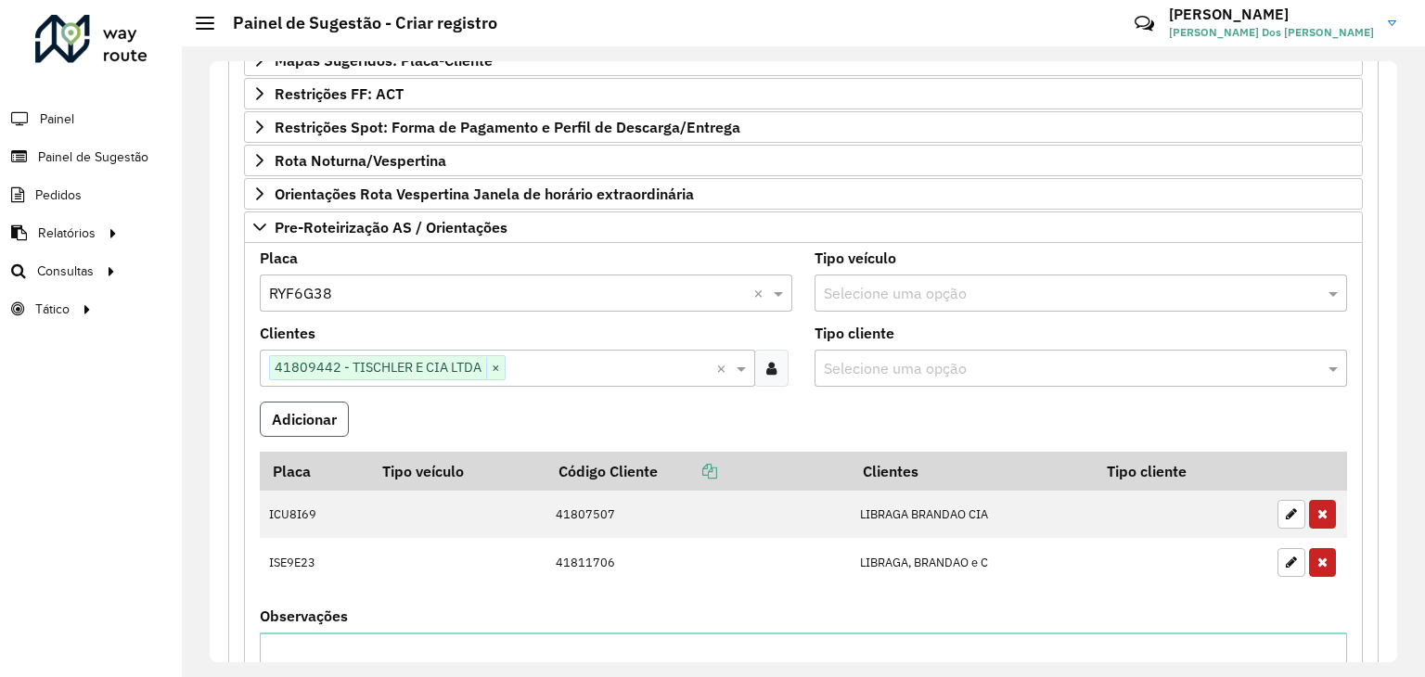
click at [313, 424] on button "Adicionar" at bounding box center [304, 419] width 89 height 35
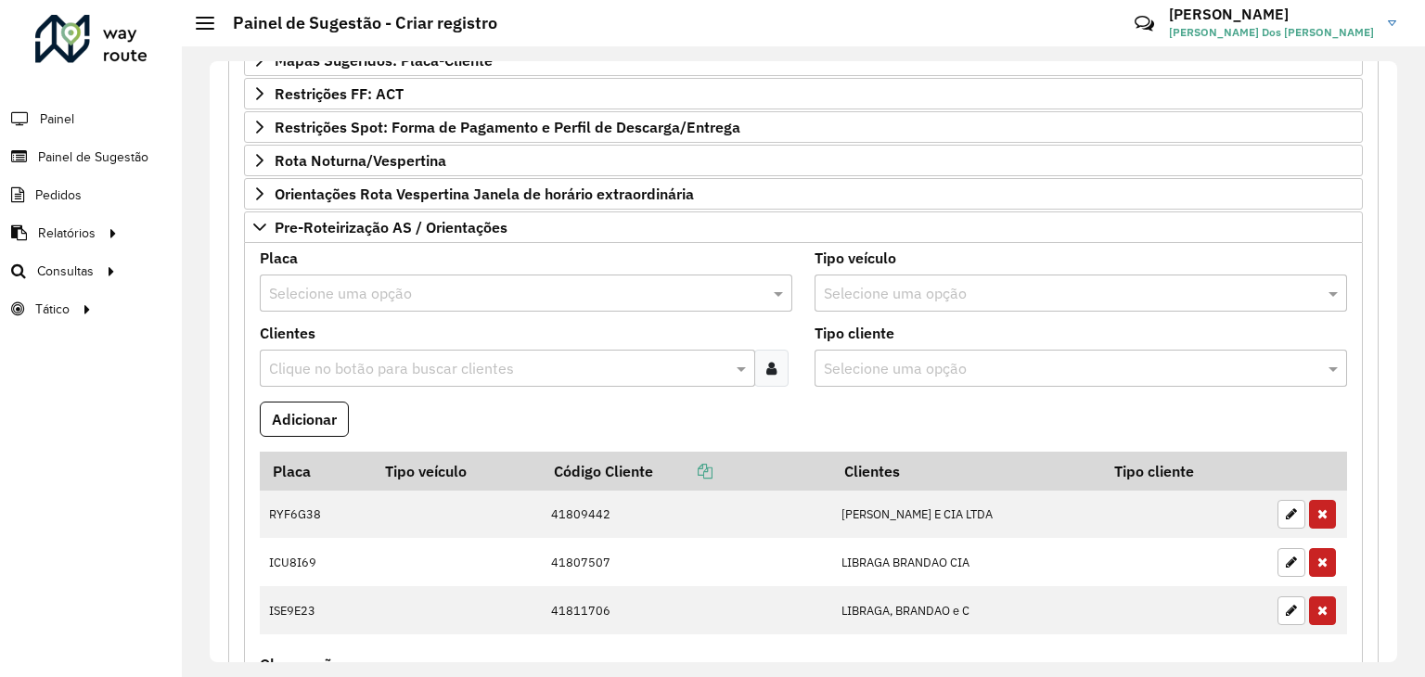
click at [335, 284] on input "text" at bounding box center [507, 294] width 477 height 22
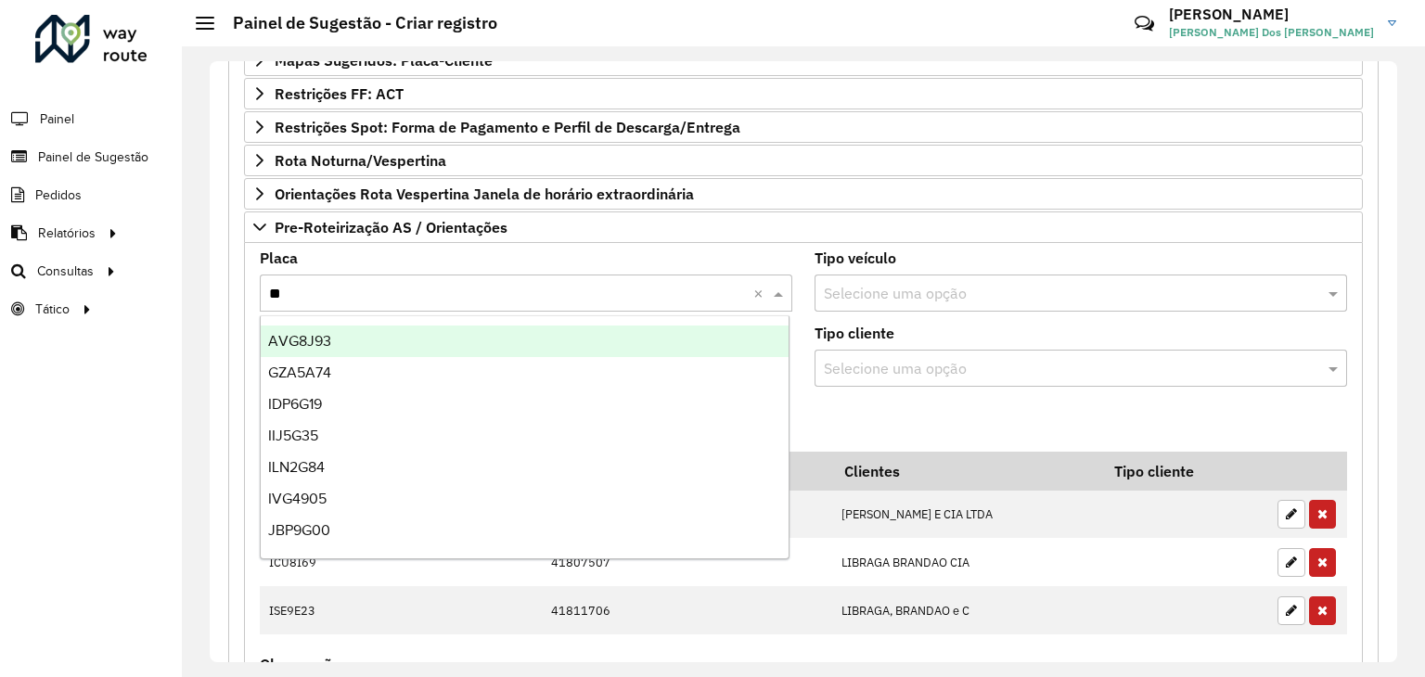
type input "***"
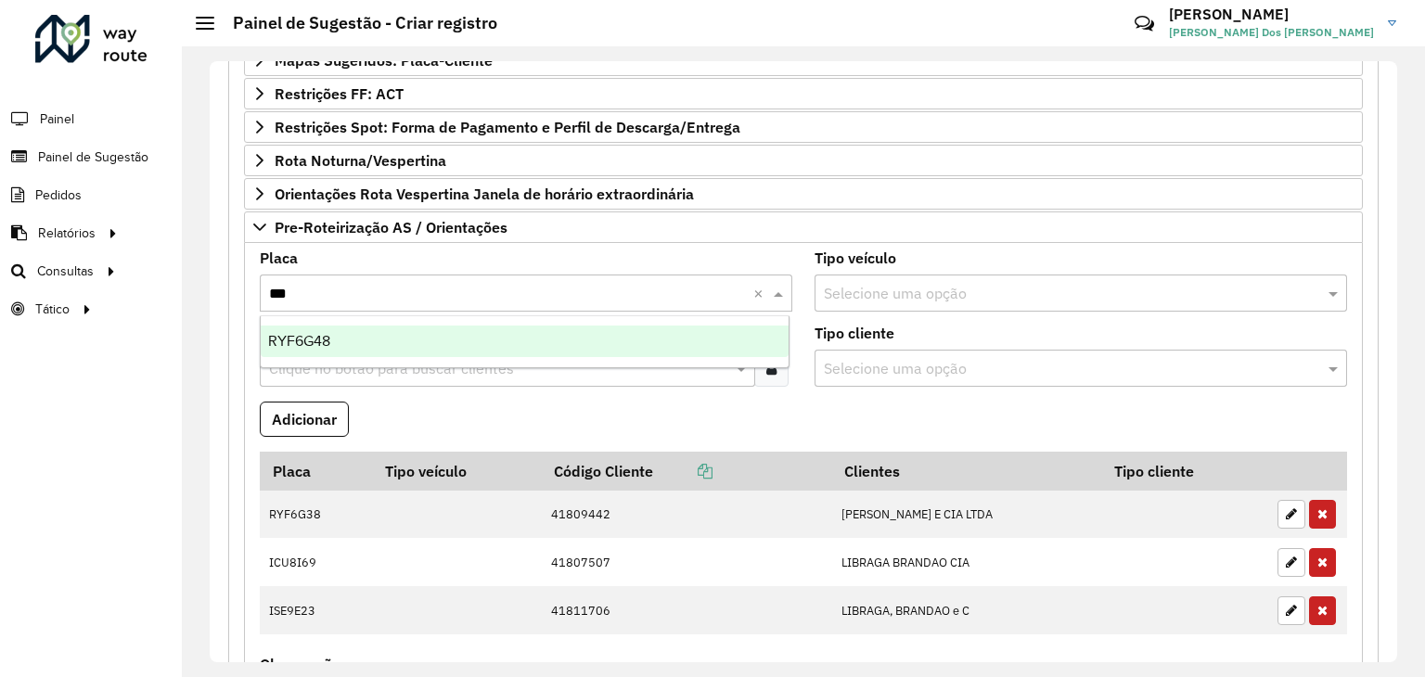
drag, startPoint x: 348, startPoint y: 329, endPoint x: 403, endPoint y: 365, distance: 65.1
click at [348, 330] on div "RYF6G48" at bounding box center [525, 342] width 529 height 32
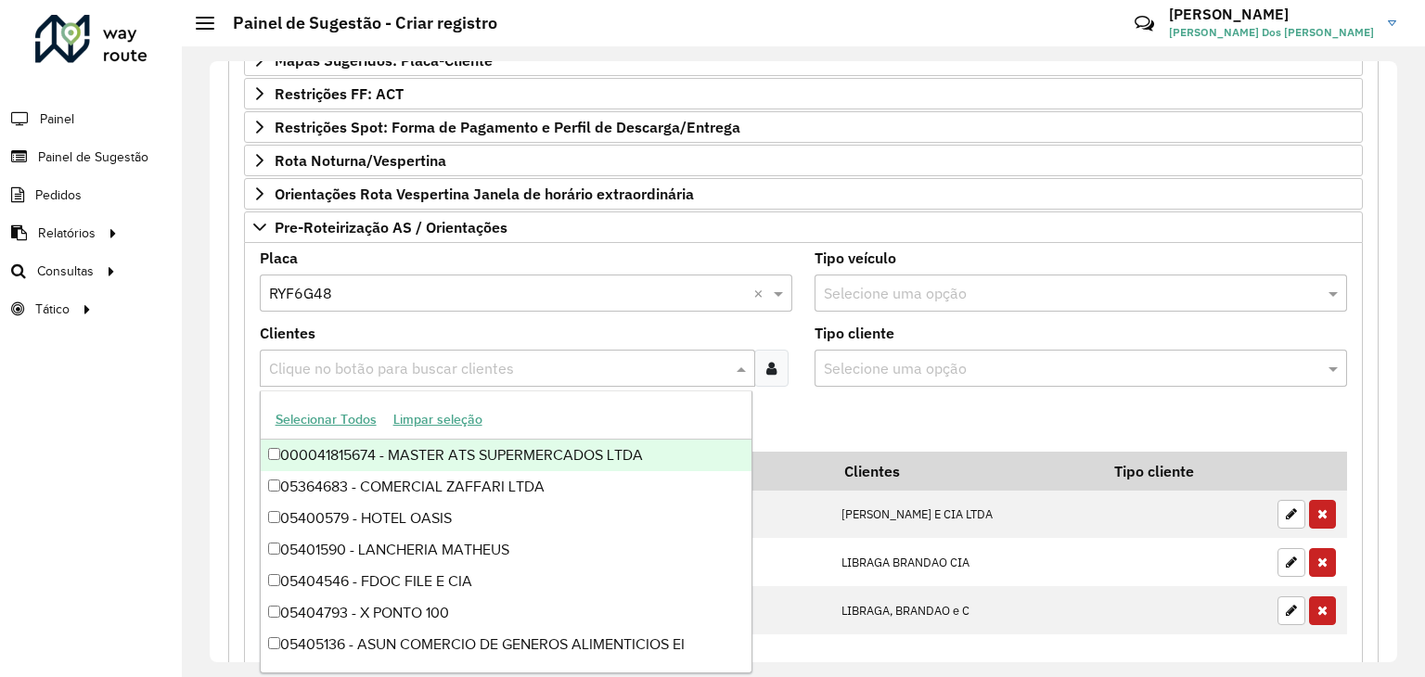
click at [431, 362] on input "text" at bounding box center [498, 369] width 468 height 22
type input "*"
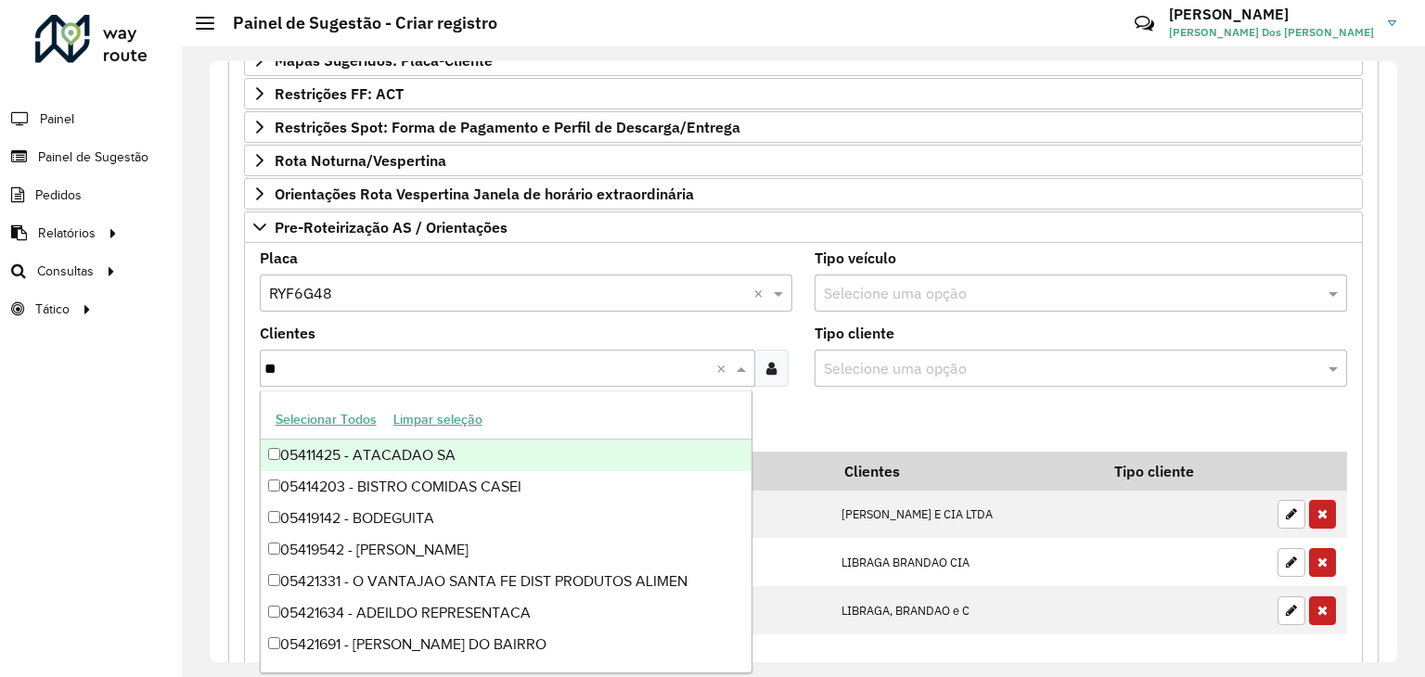
type input "*"
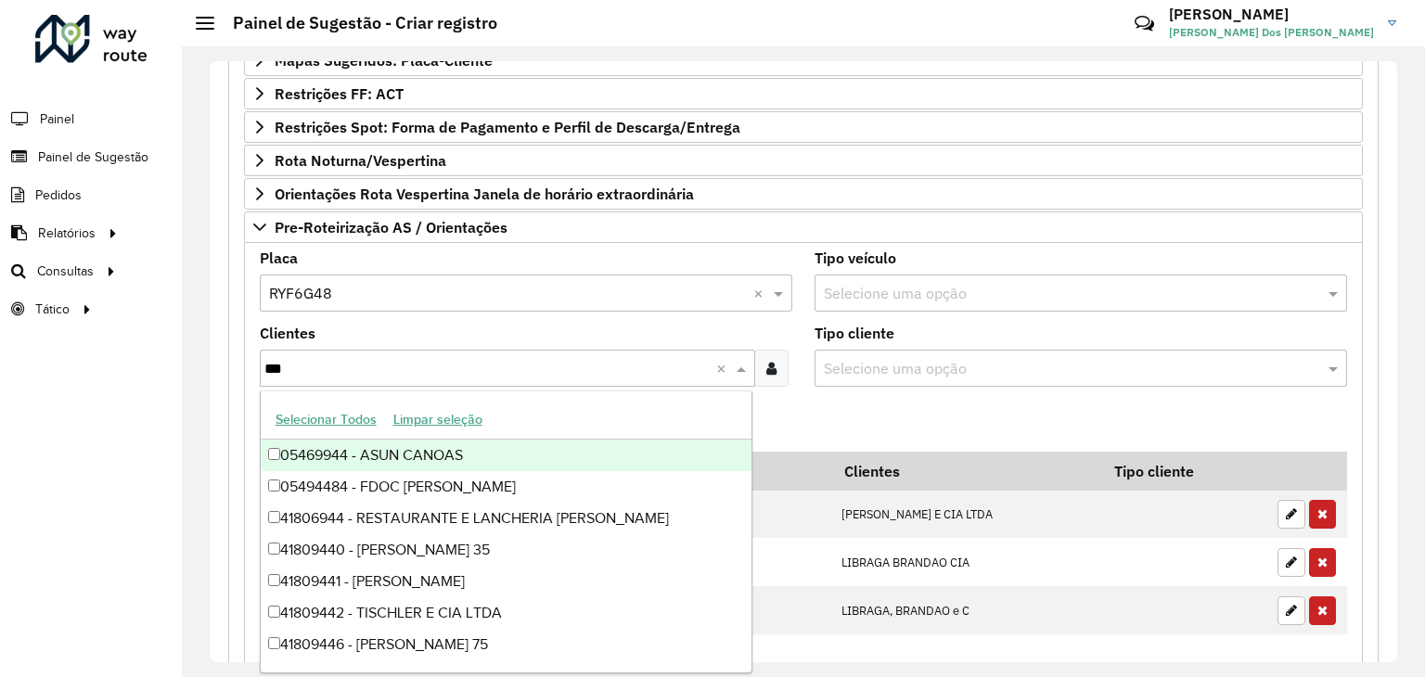
type input "****"
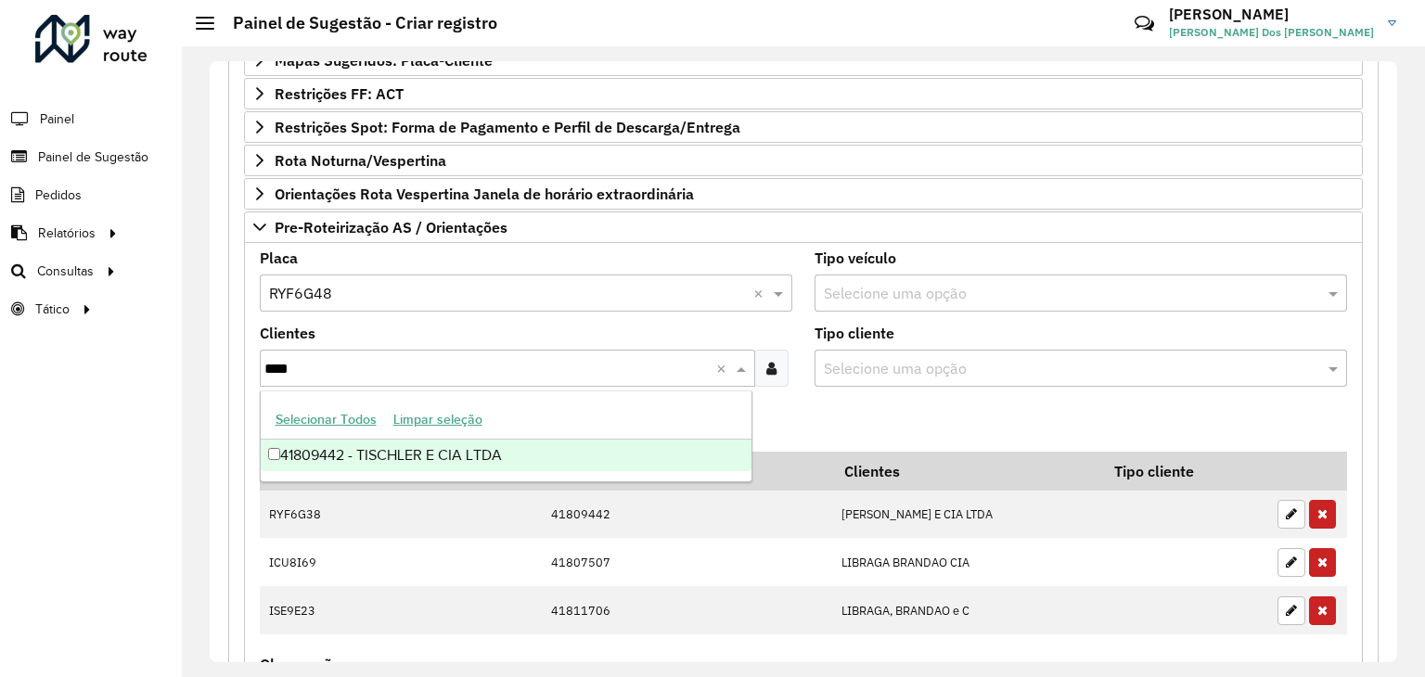
click at [421, 442] on div "41809442 - TISCHLER E CIA LTDA" at bounding box center [507, 456] width 492 height 32
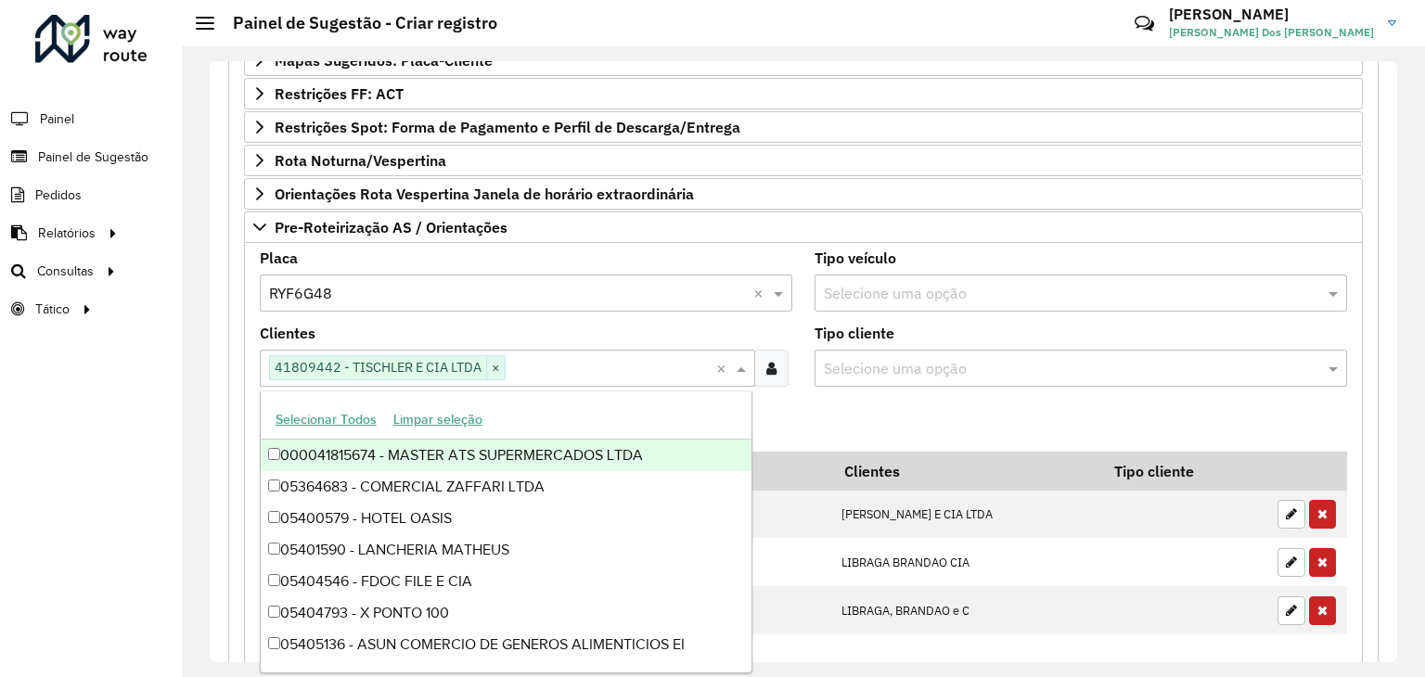
click at [813, 409] on formly-field "Adicionar" at bounding box center [804, 427] width 1110 height 50
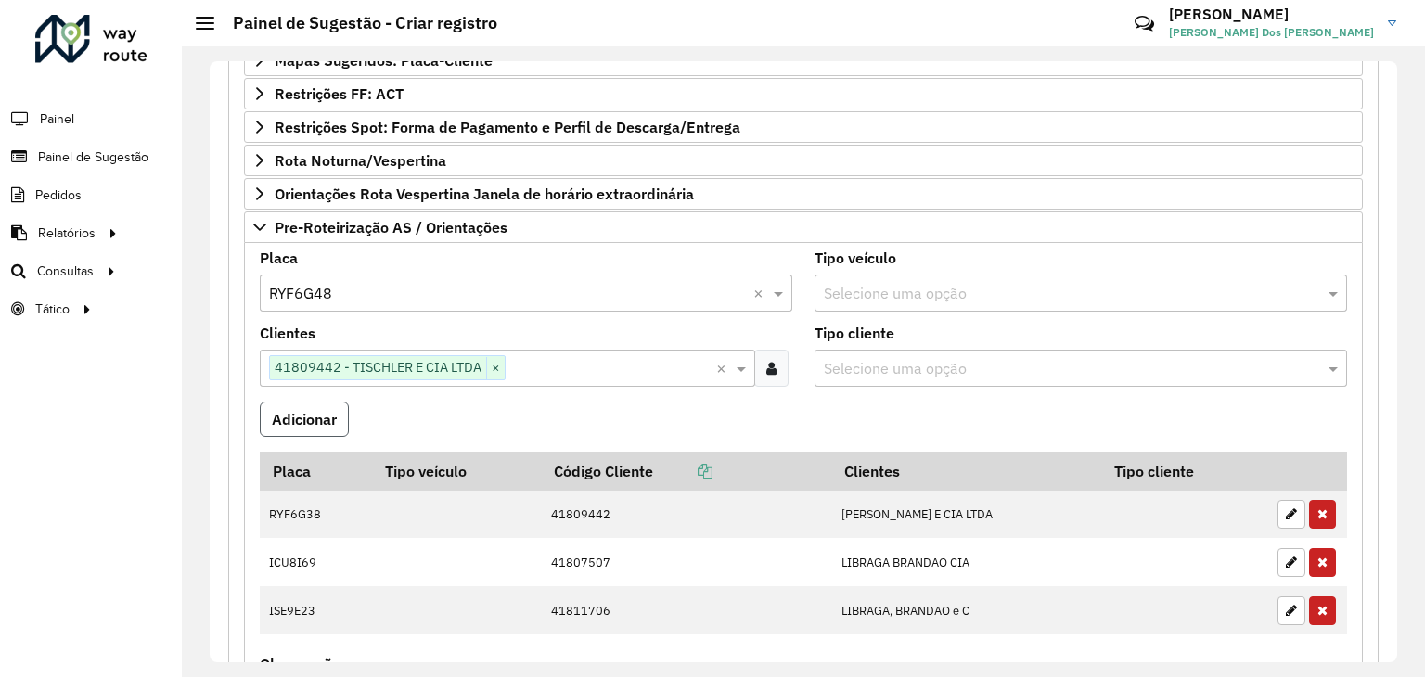
click at [303, 420] on button "Adicionar" at bounding box center [304, 419] width 89 height 35
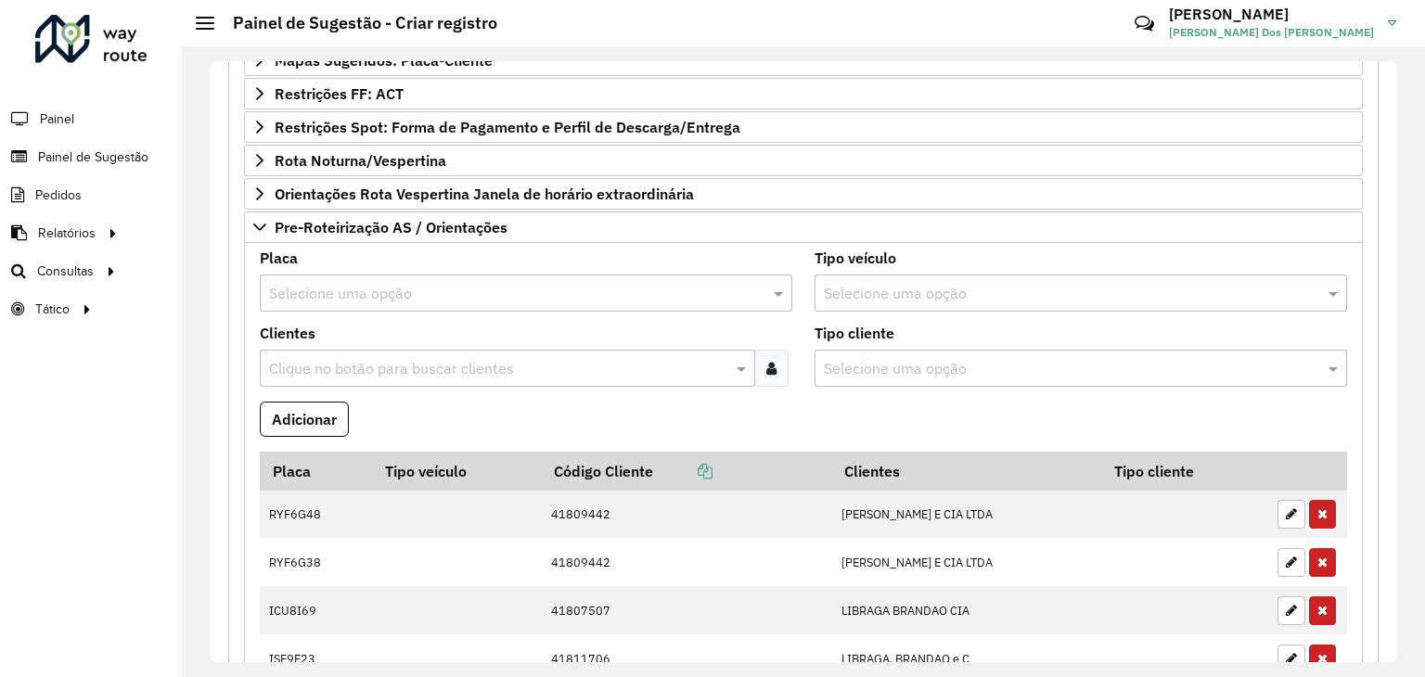
click at [401, 290] on input "text" at bounding box center [507, 294] width 477 height 22
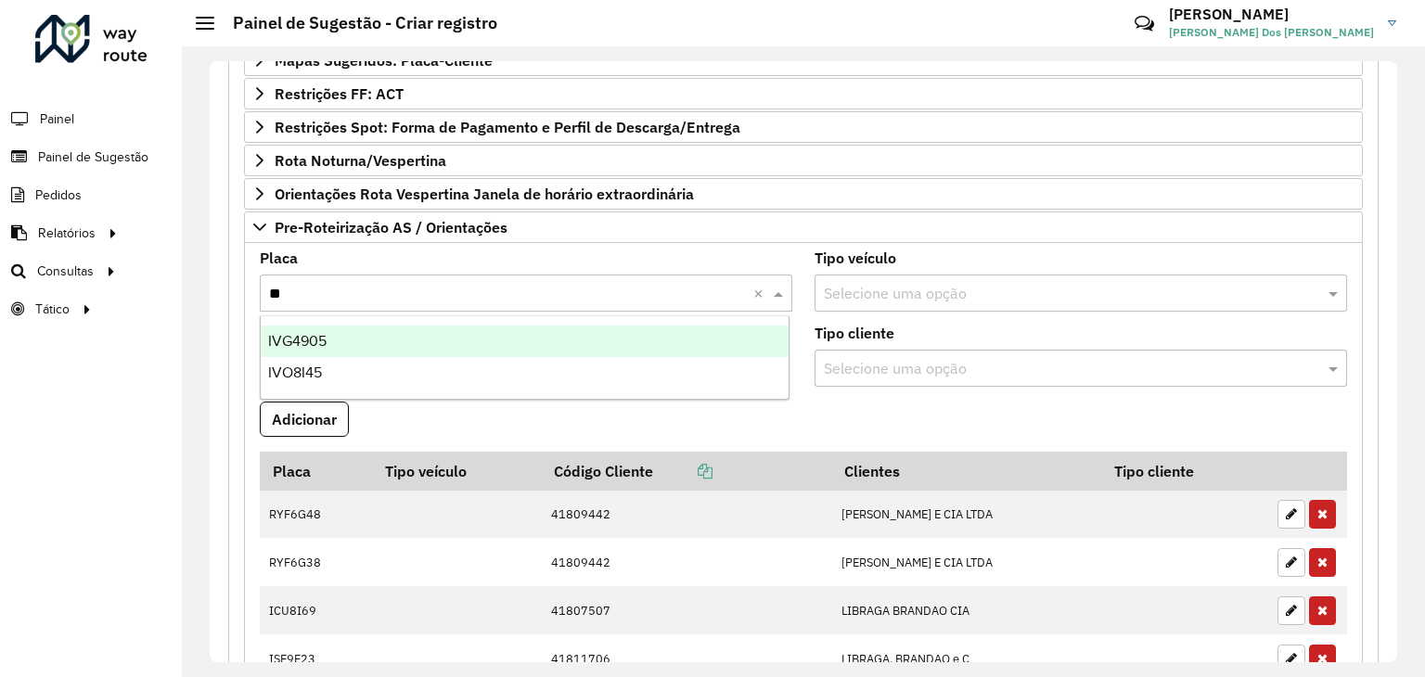
type input "***"
click at [381, 328] on div "IVG4905" at bounding box center [525, 342] width 529 height 32
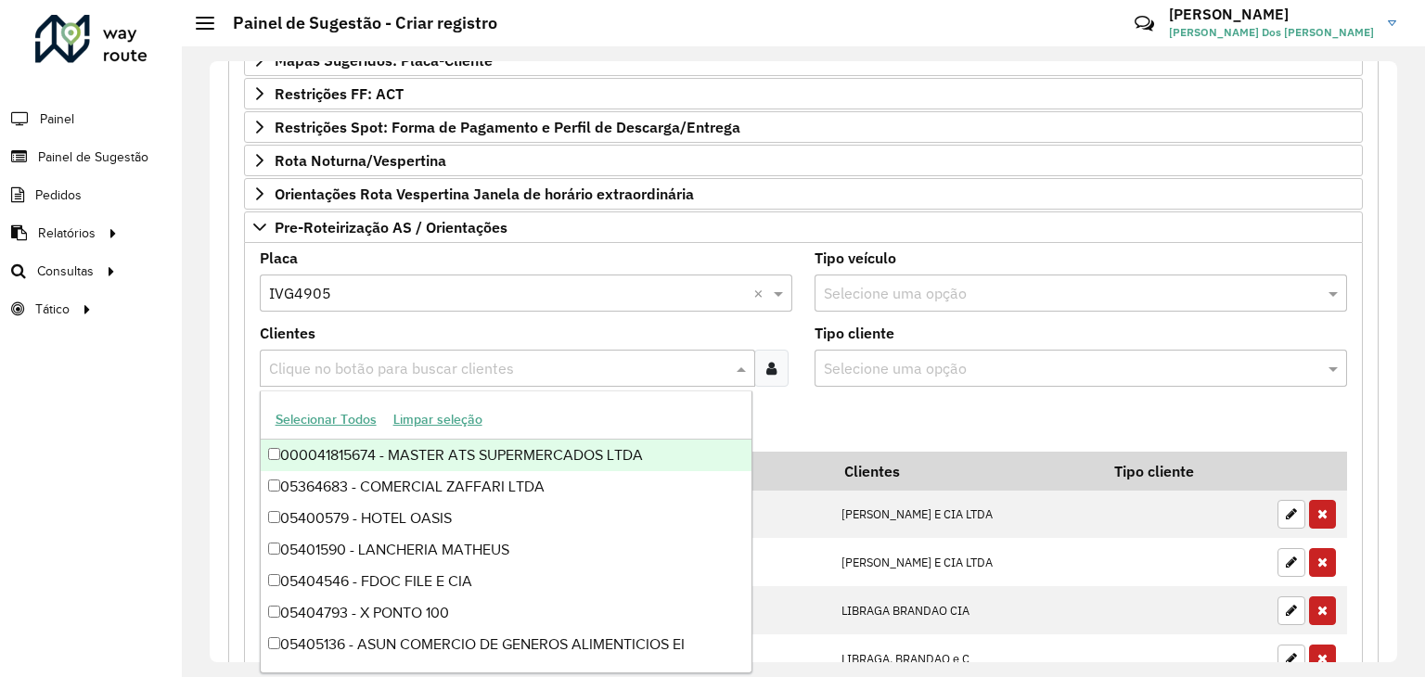
click at [374, 361] on input "text" at bounding box center [498, 369] width 468 height 22
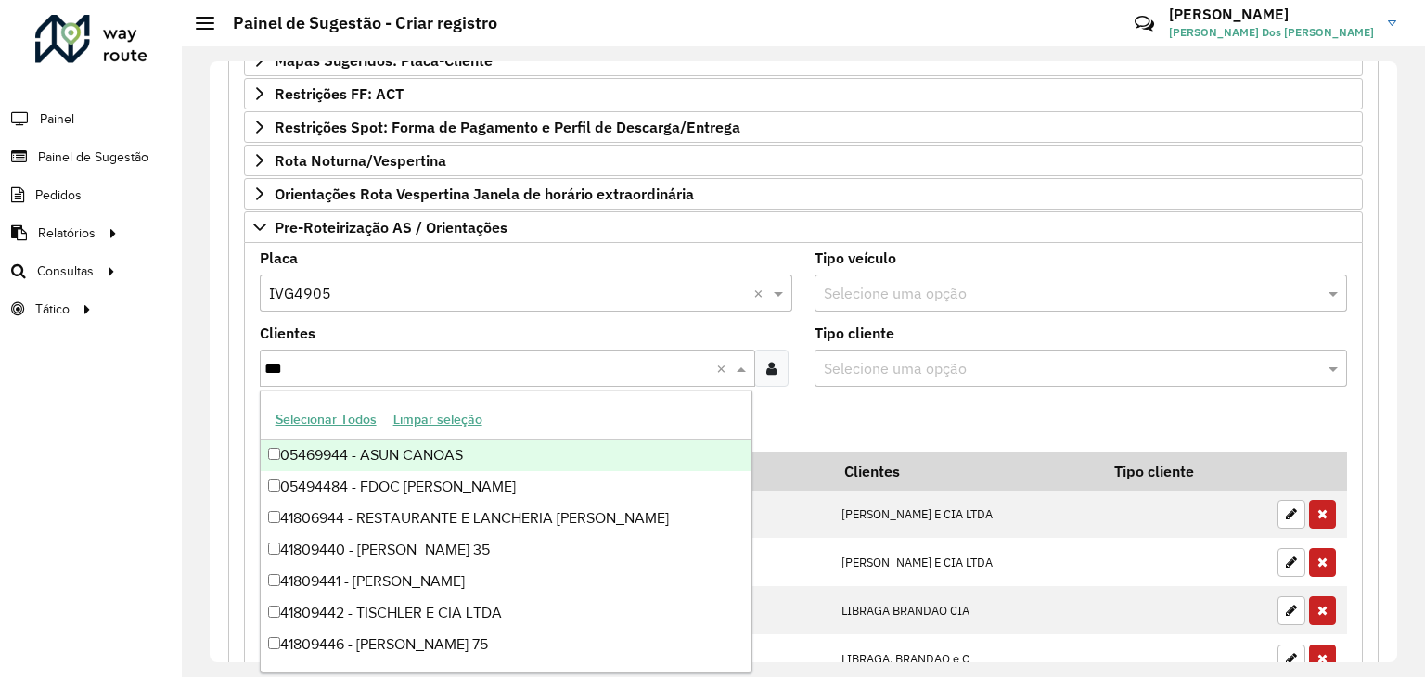
type input "****"
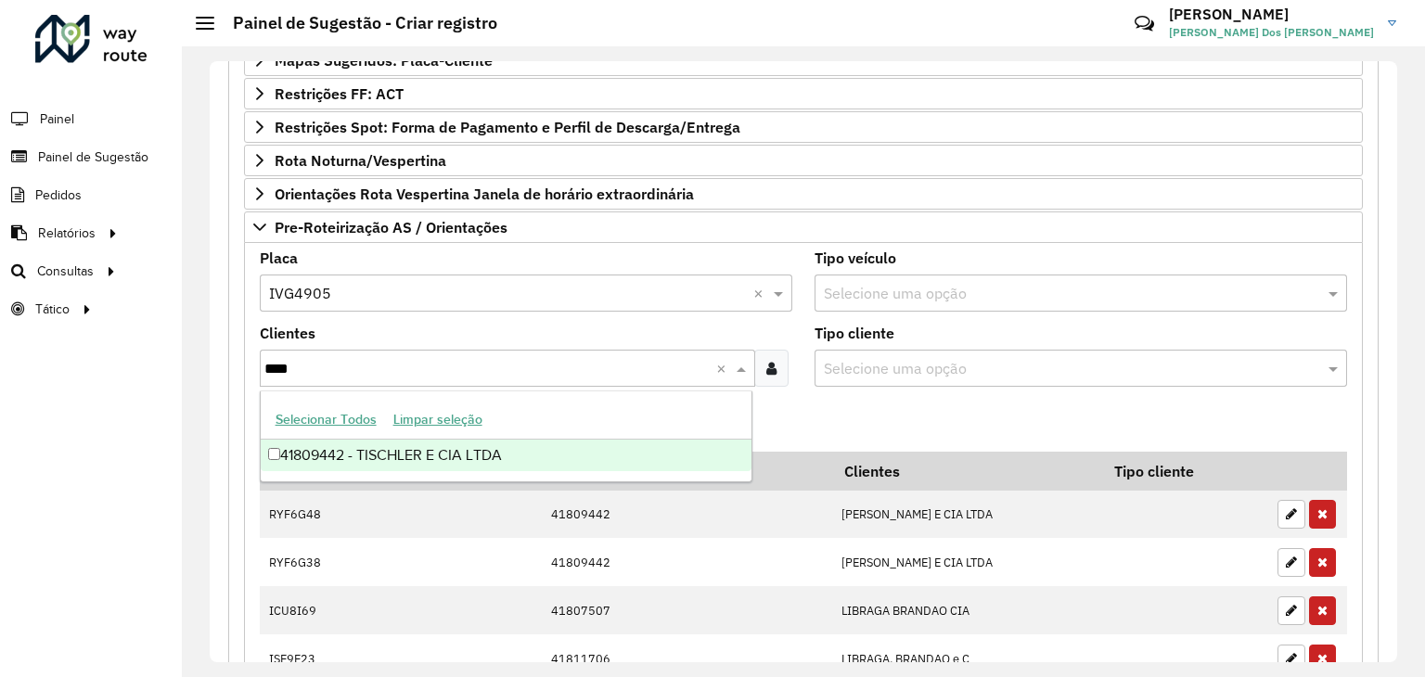
click at [404, 444] on div "41809442 - TISCHLER E CIA LTDA" at bounding box center [507, 456] width 492 height 32
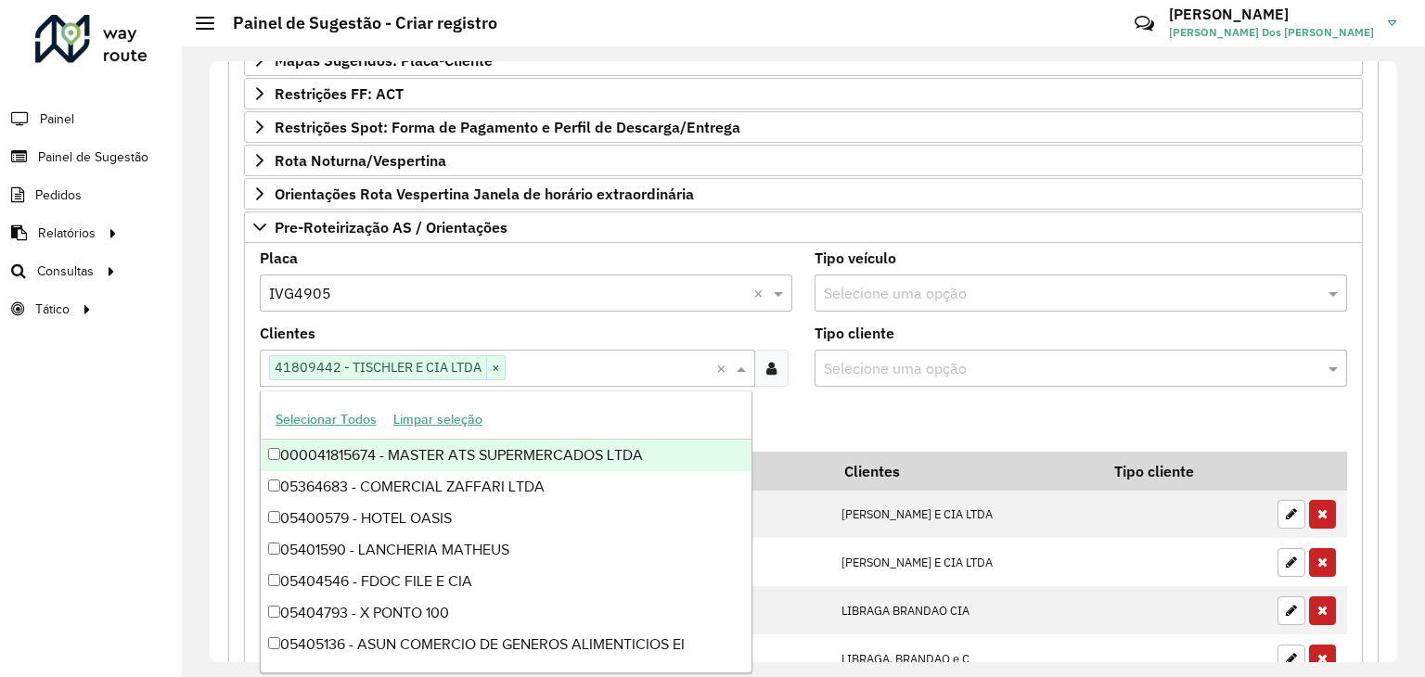
click at [814, 410] on formly-field "Adicionar" at bounding box center [804, 427] width 1110 height 50
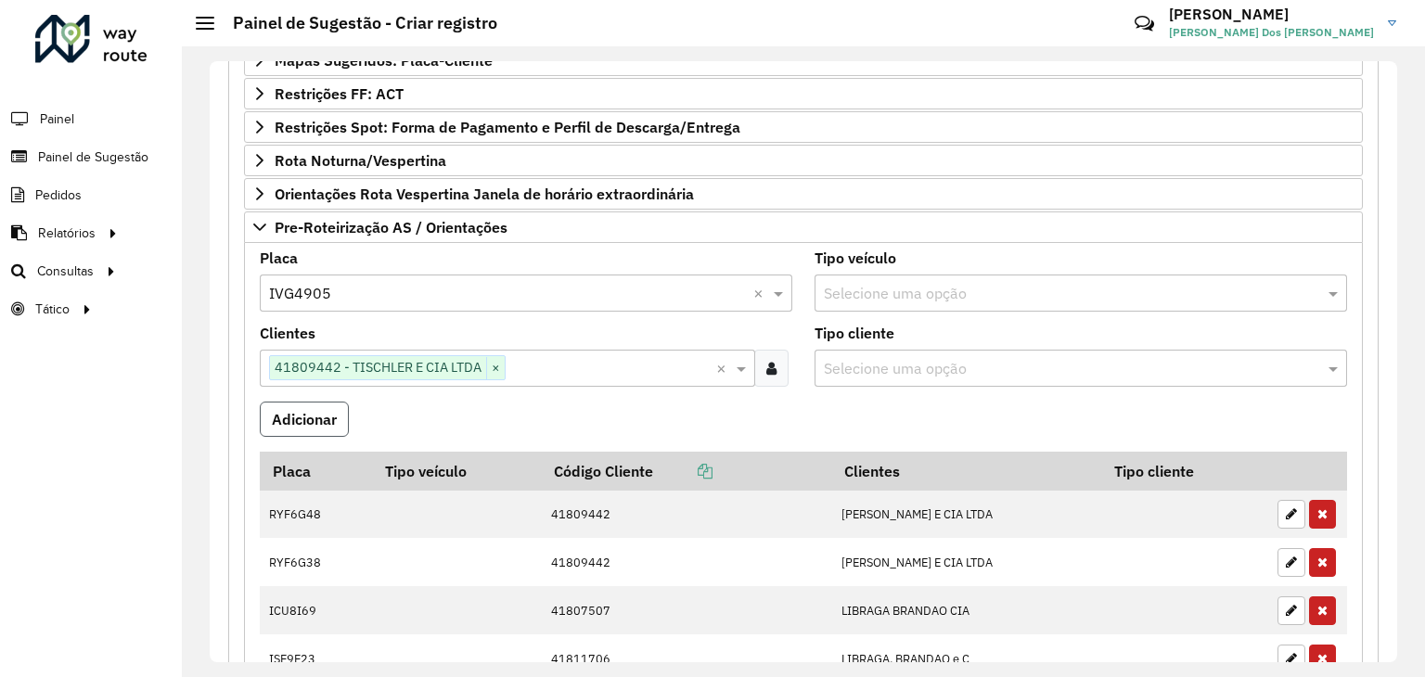
click at [296, 418] on button "Adicionar" at bounding box center [304, 419] width 89 height 35
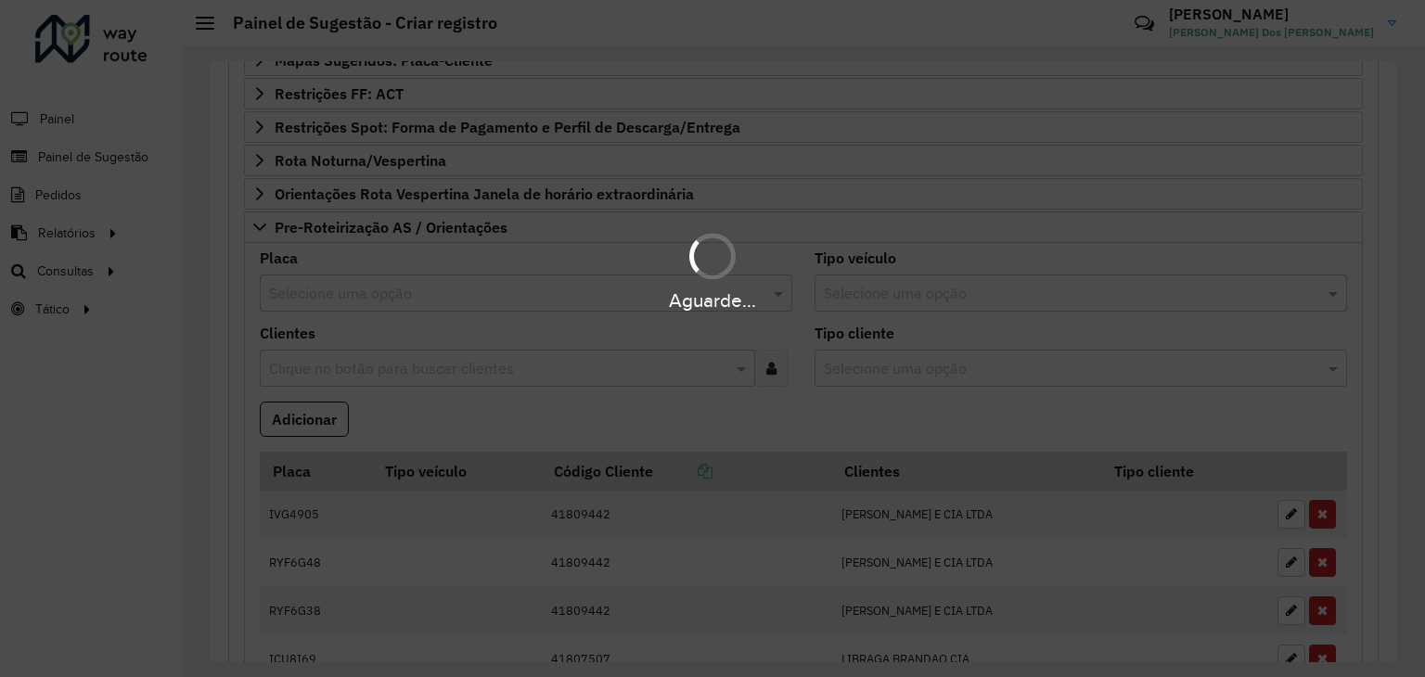
click at [349, 283] on input "text" at bounding box center [507, 294] width 477 height 22
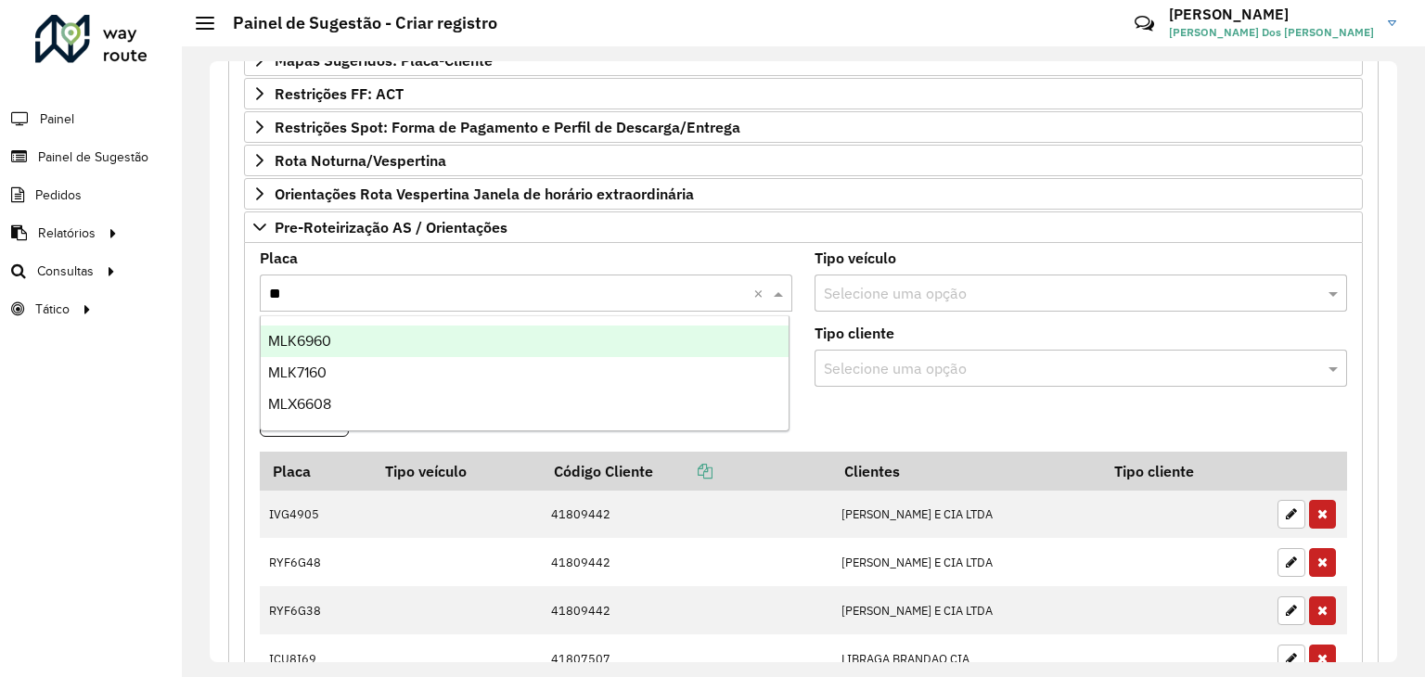
type input "*"
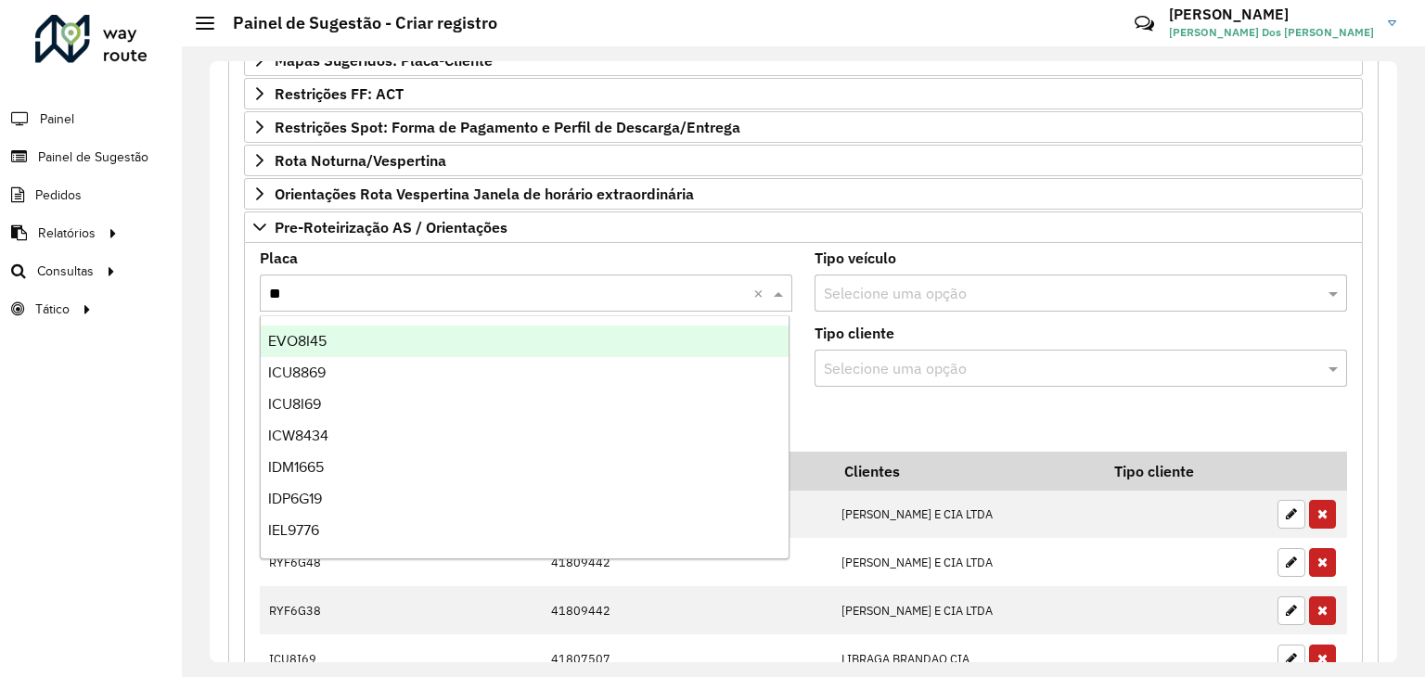
type input "***"
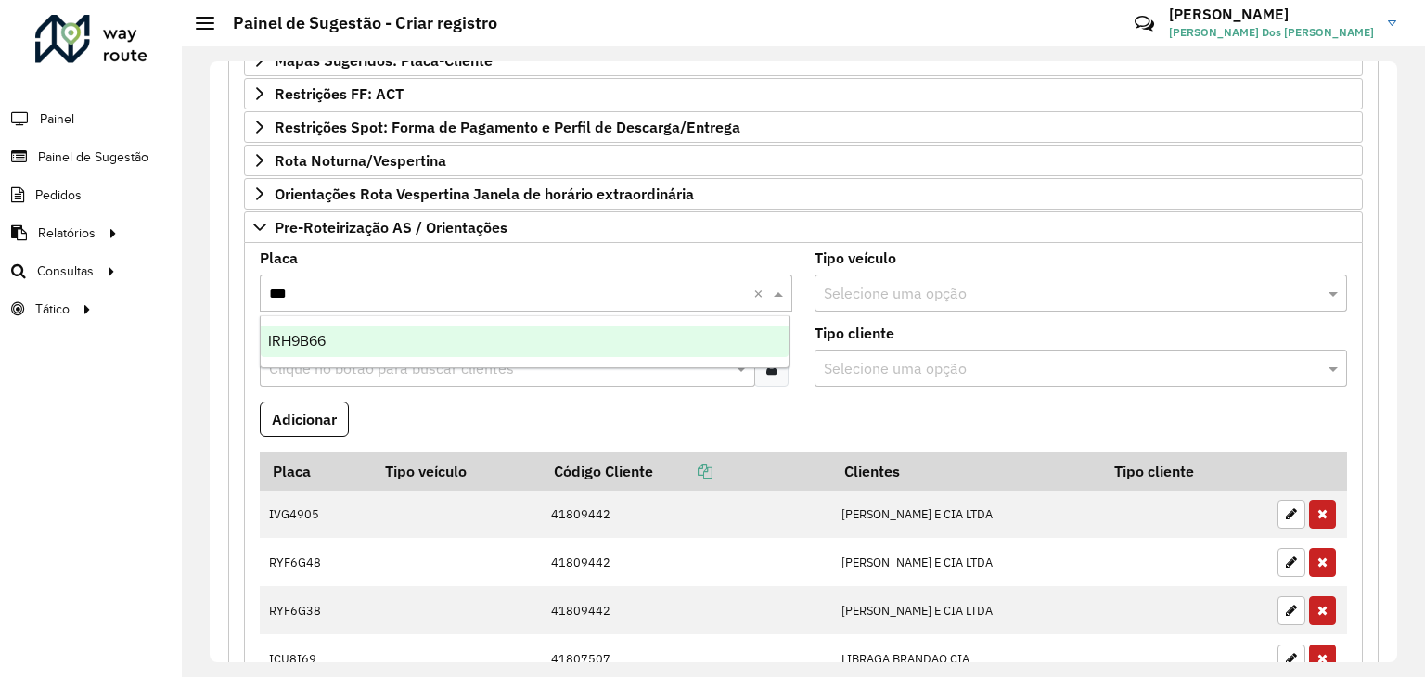
click at [322, 339] on span "IRH9B66" at bounding box center [297, 341] width 58 height 16
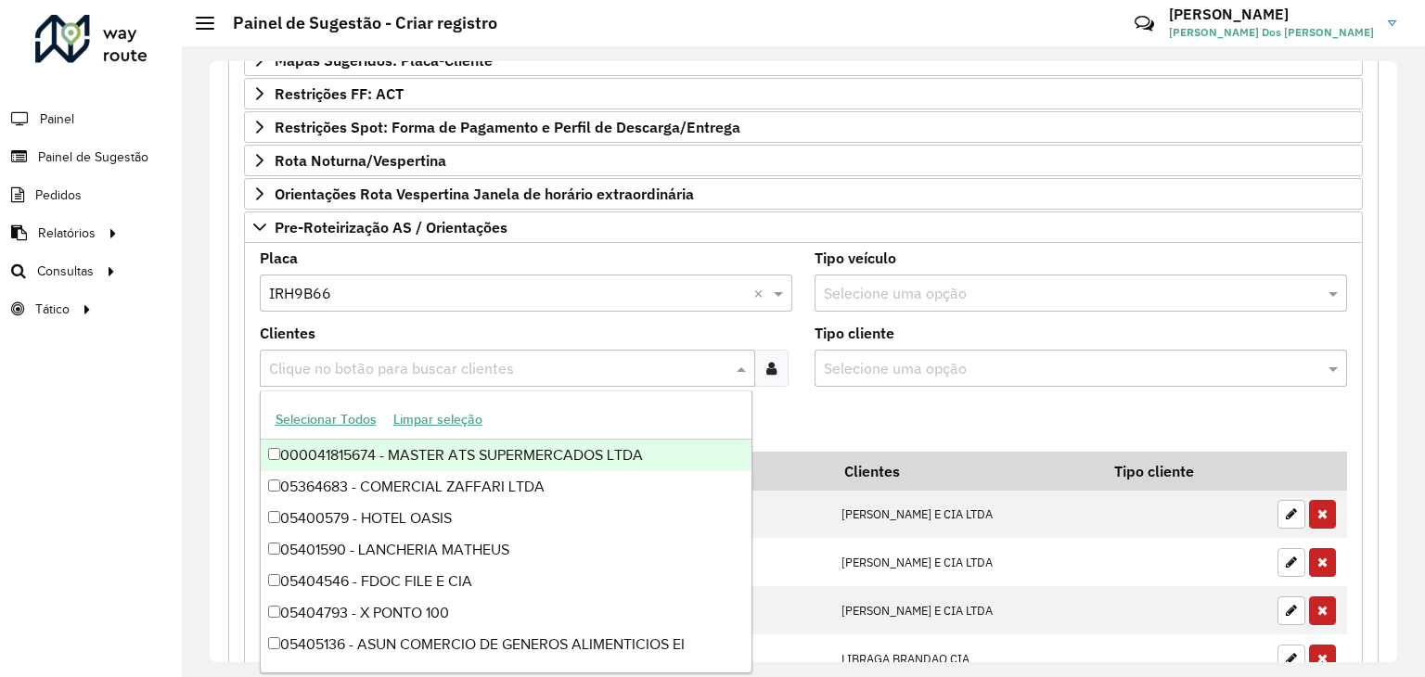
click at [366, 359] on input "text" at bounding box center [498, 369] width 468 height 22
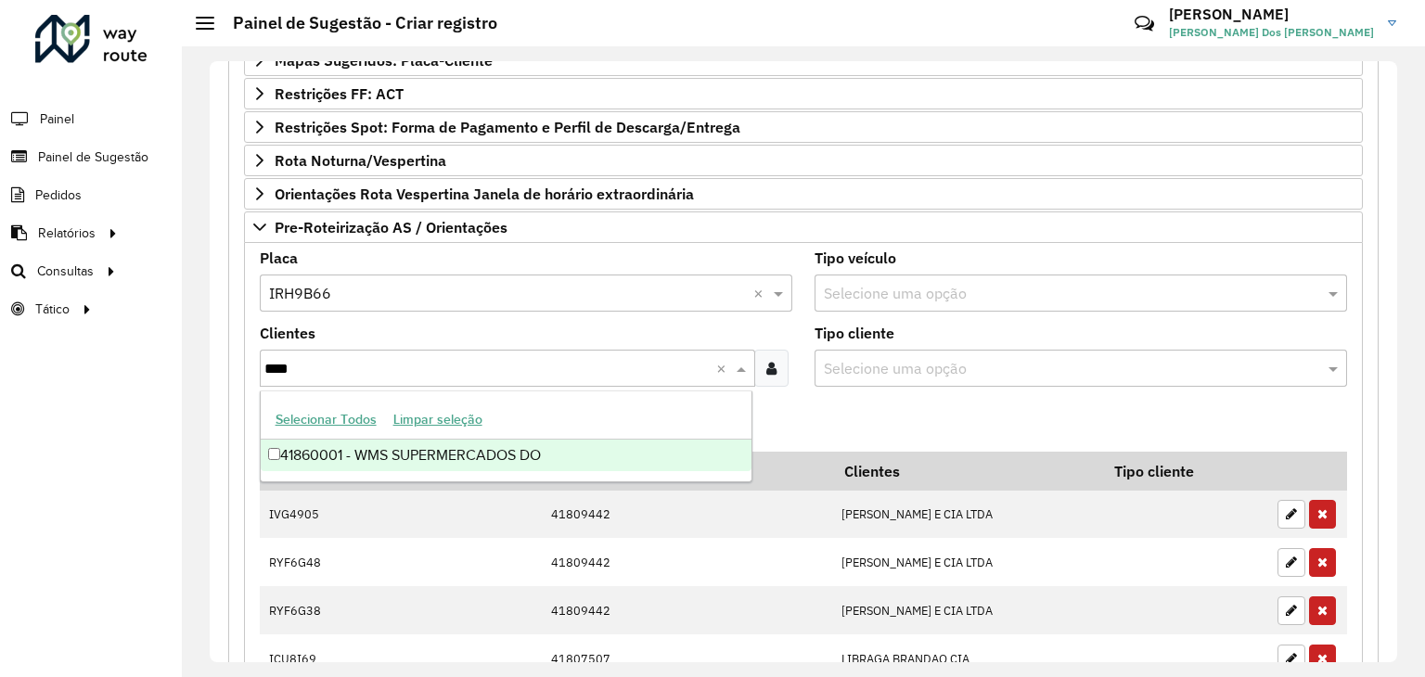
type input "*****"
click at [446, 460] on div "41860001 - WMS SUPERMERCADOS DO" at bounding box center [507, 456] width 492 height 32
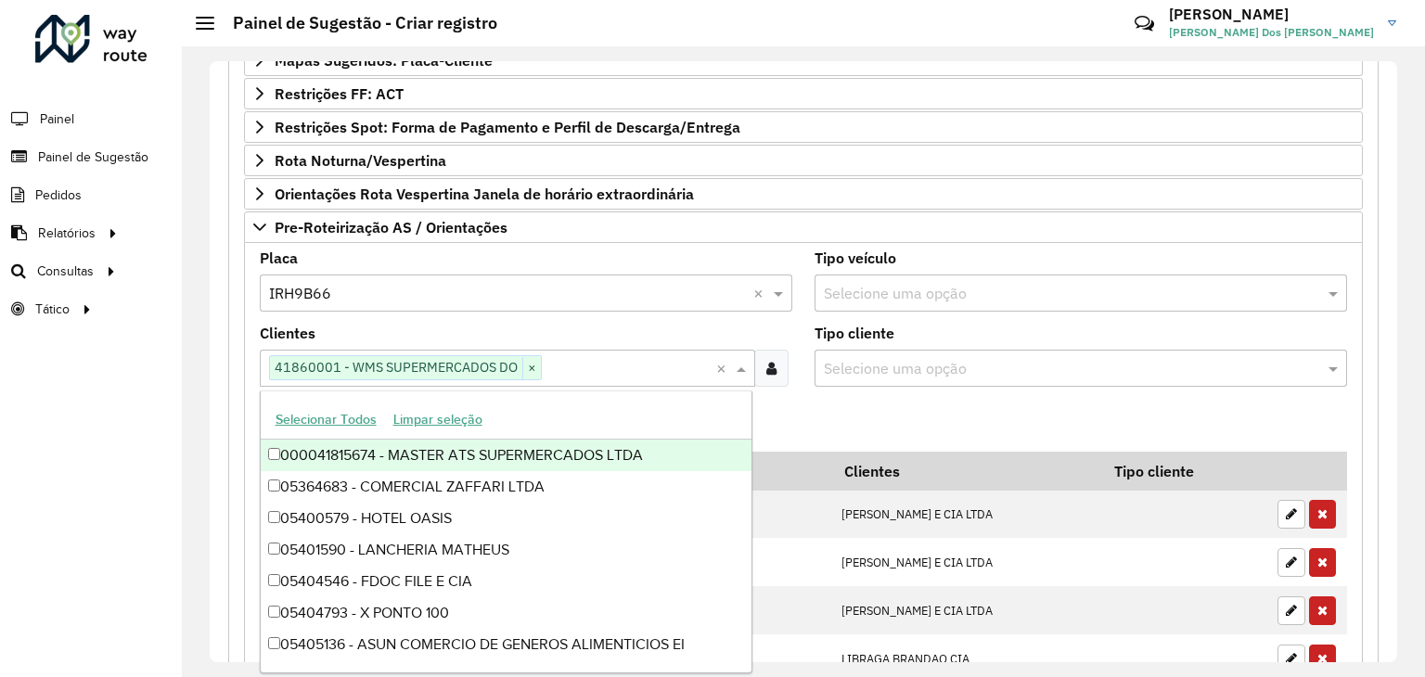
click at [773, 404] on formly-field "Adicionar" at bounding box center [804, 427] width 1110 height 50
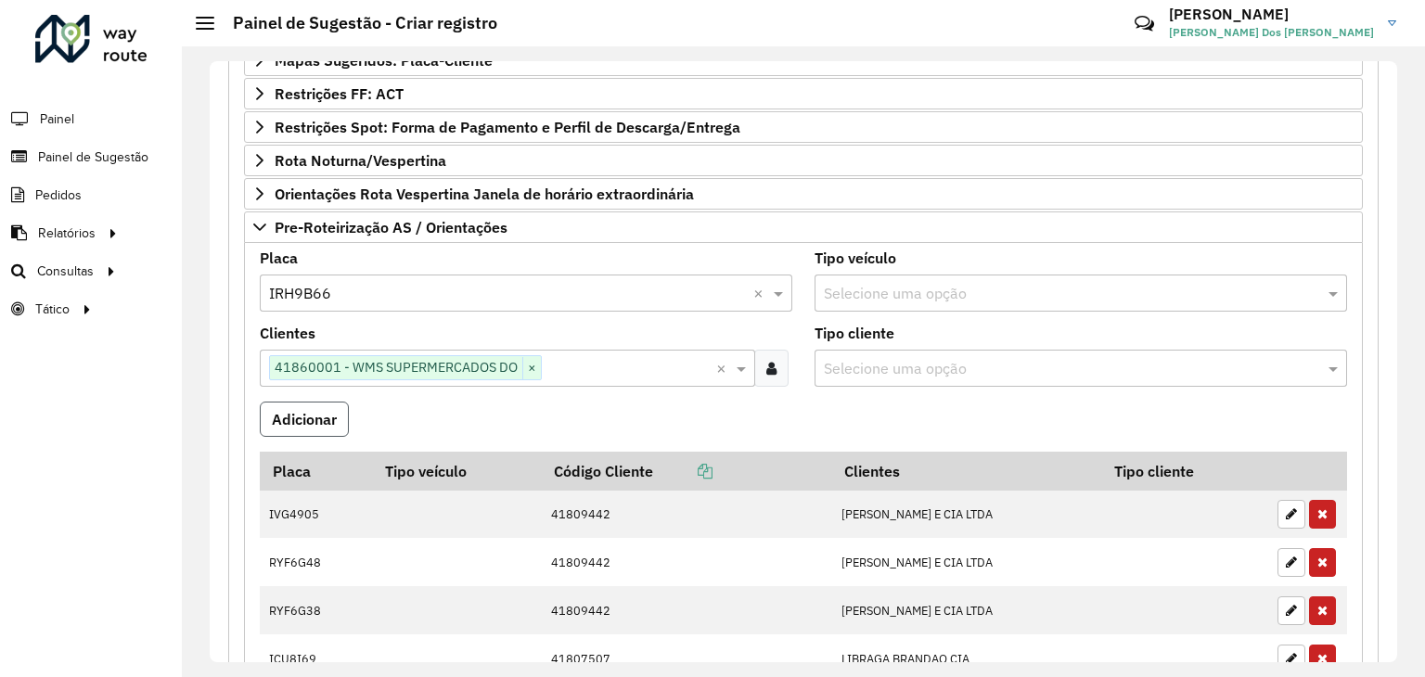
click at [311, 412] on button "Adicionar" at bounding box center [304, 419] width 89 height 35
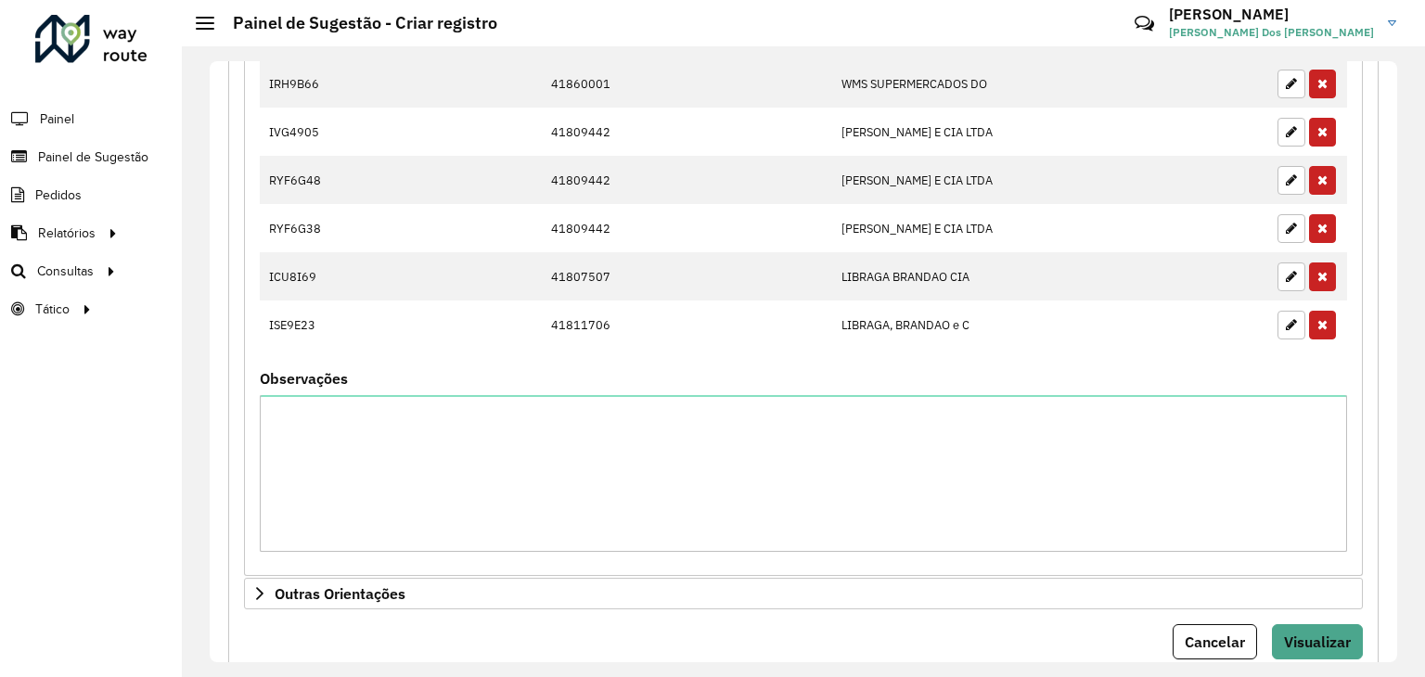
scroll to position [1025, 0]
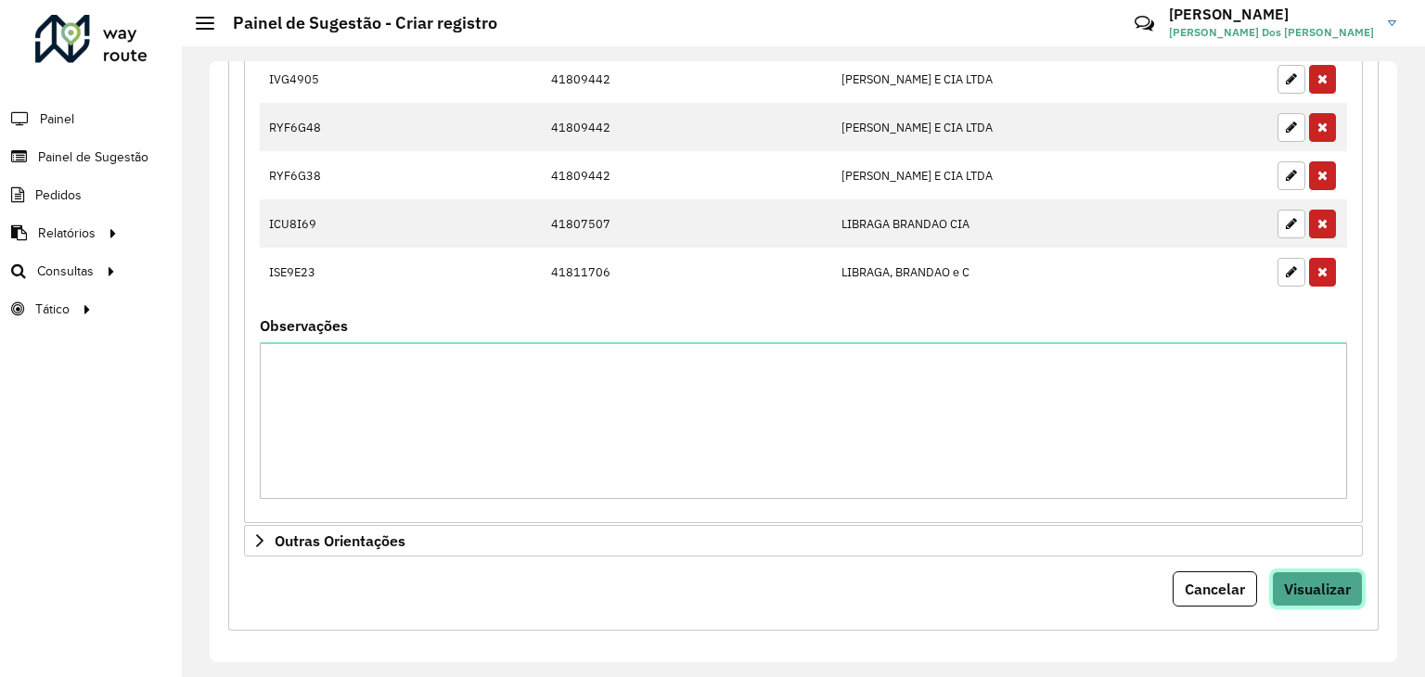
click at [1333, 580] on span "Visualizar" at bounding box center [1317, 589] width 67 height 19
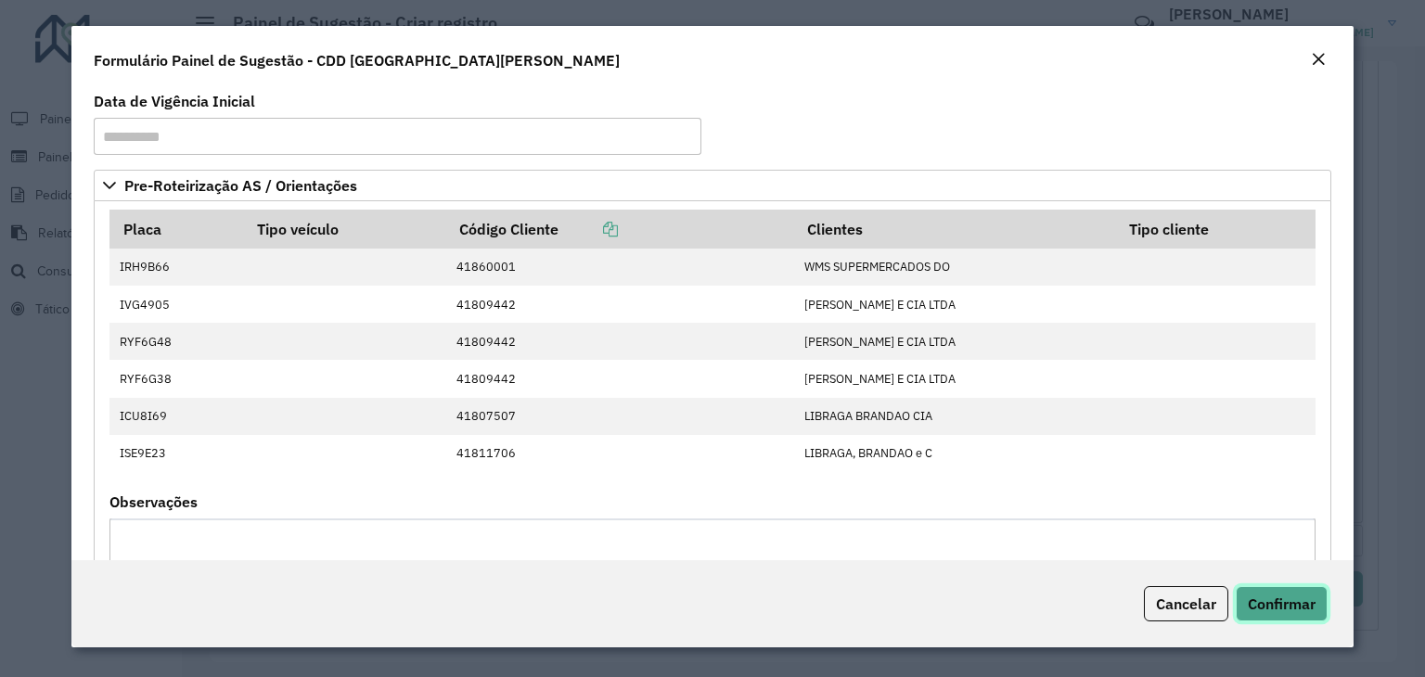
click at [1292, 608] on span "Confirmar" at bounding box center [1282, 604] width 68 height 19
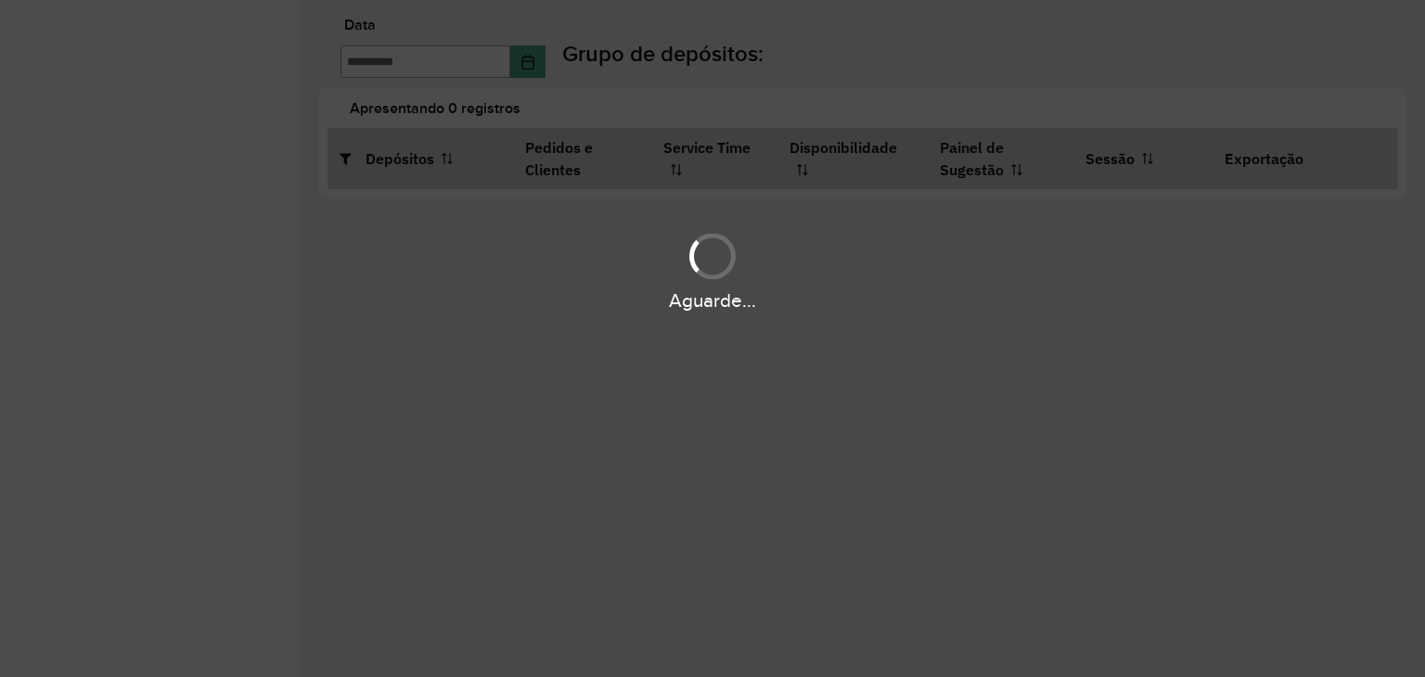
type input "**********"
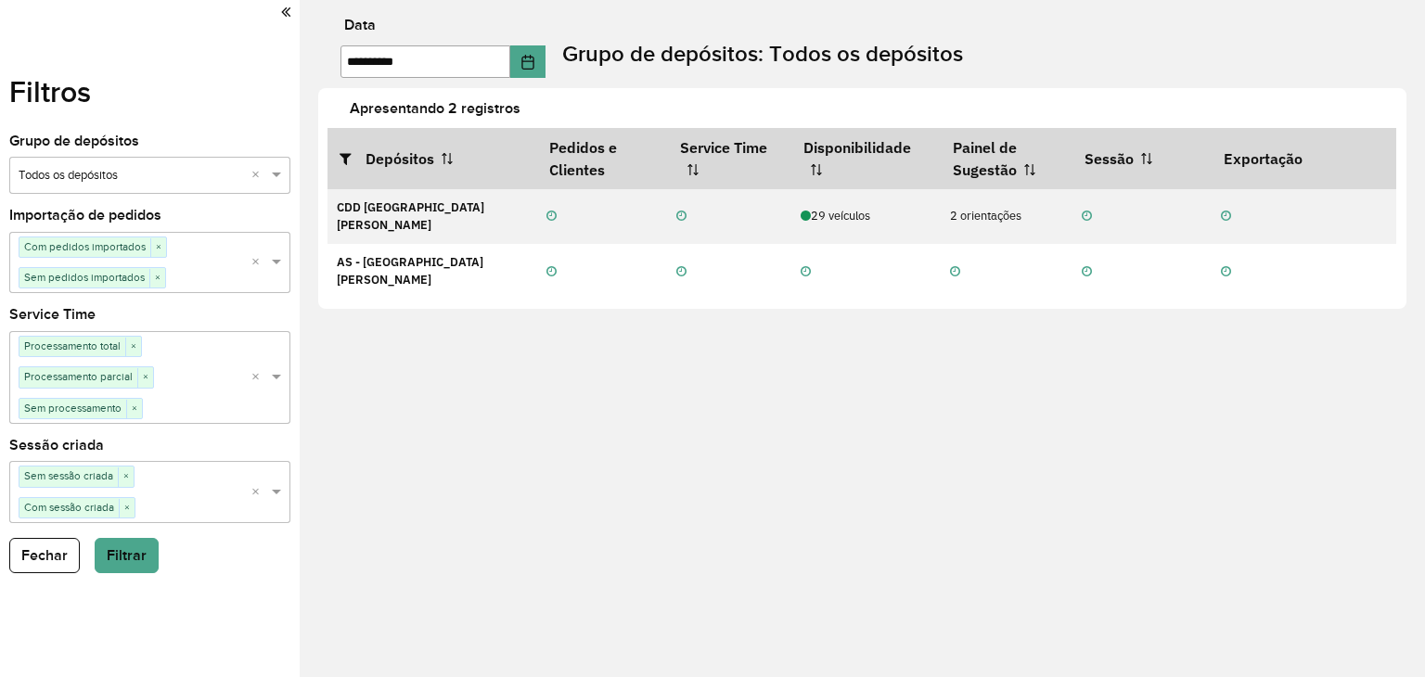
click at [281, 10] on icon at bounding box center [285, 12] width 9 height 17
